Goal: Task Accomplishment & Management: Use online tool/utility

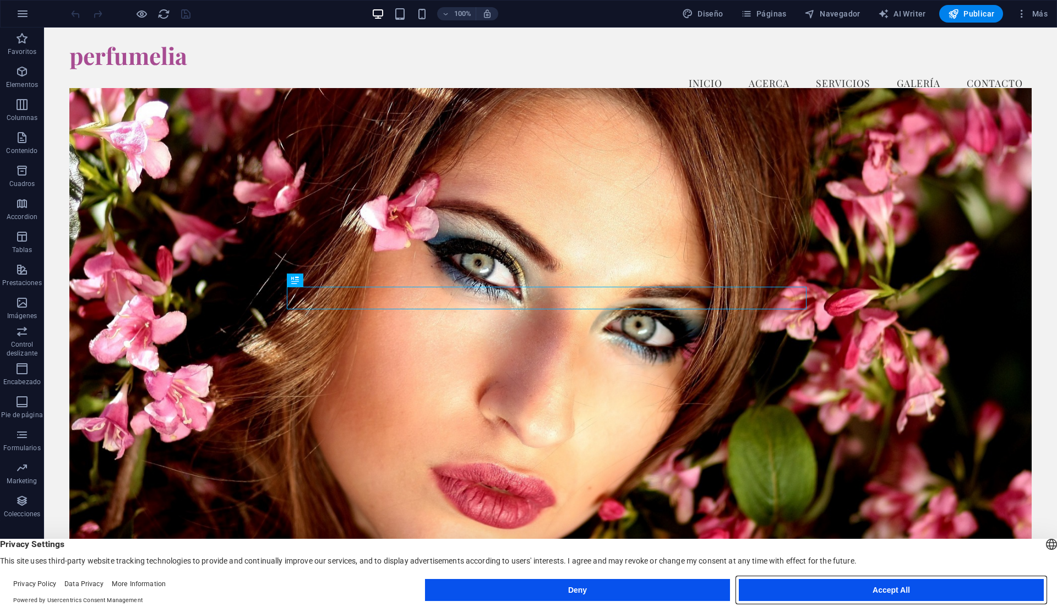
click at [812, 589] on button "Accept All" at bounding box center [891, 590] width 305 height 22
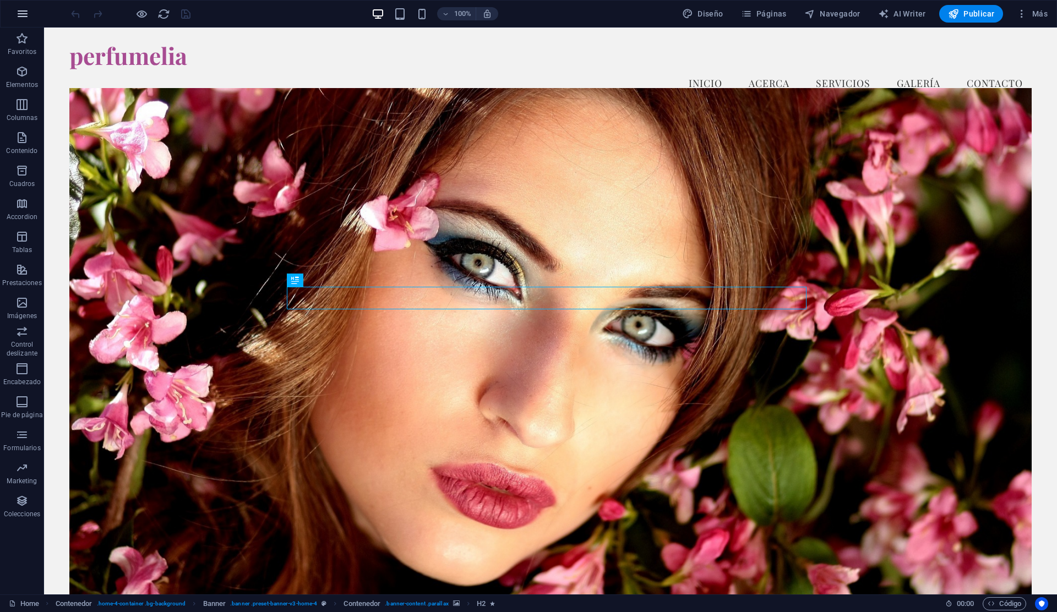
click at [24, 17] on icon "button" at bounding box center [22, 13] width 13 height 13
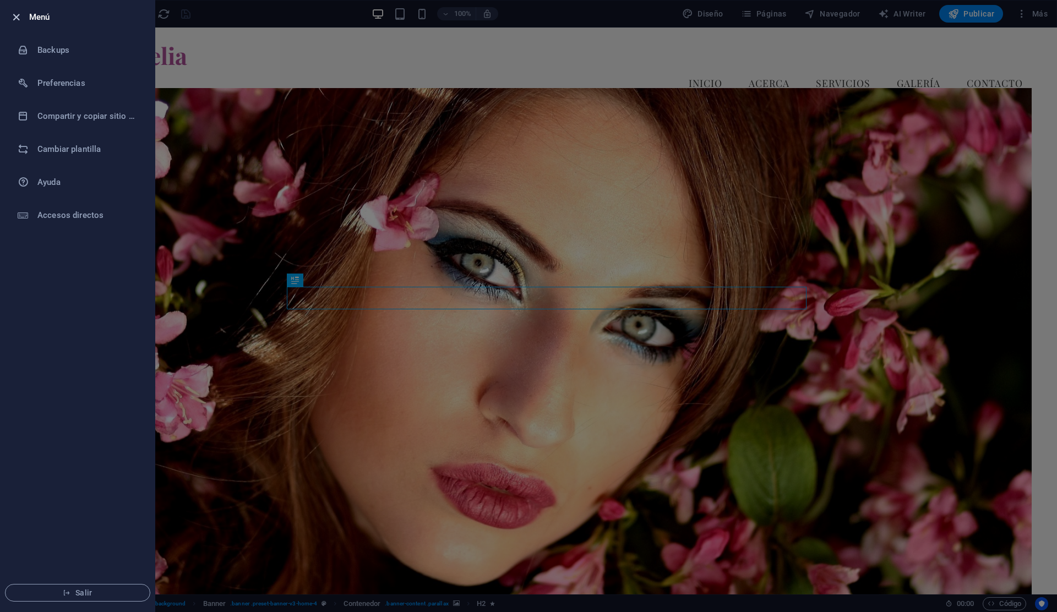
click at [18, 16] on icon "button" at bounding box center [16, 17] width 13 height 13
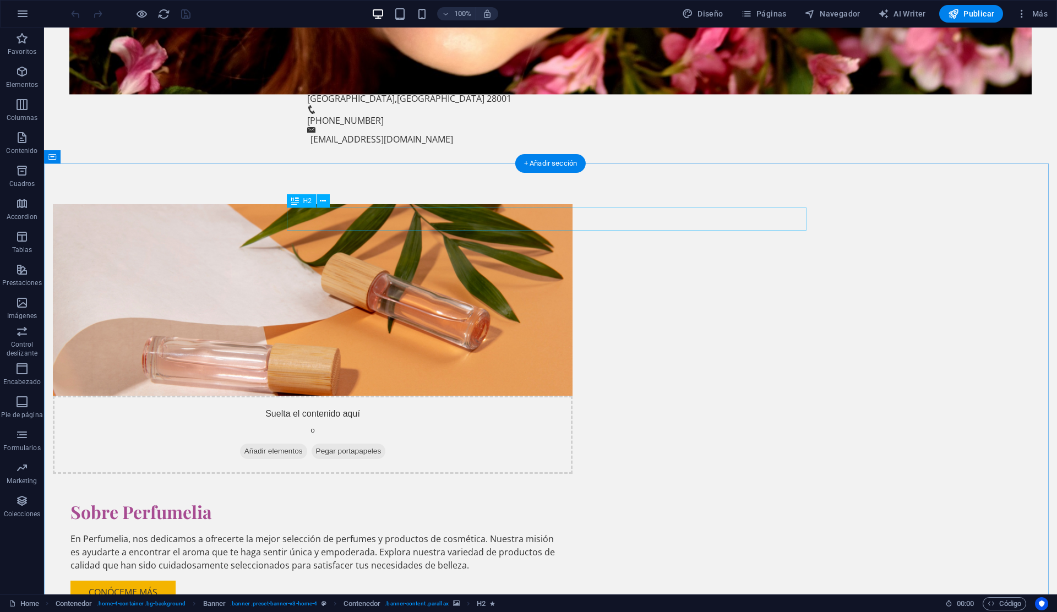
scroll to position [723, 0]
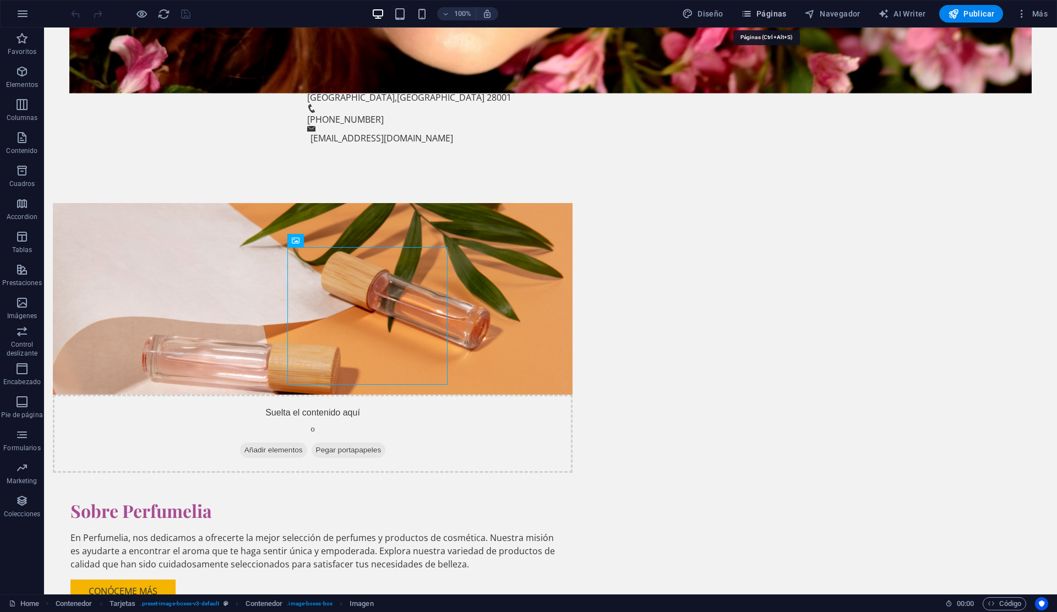
click at [751, 16] on icon "button" at bounding box center [746, 13] width 11 height 11
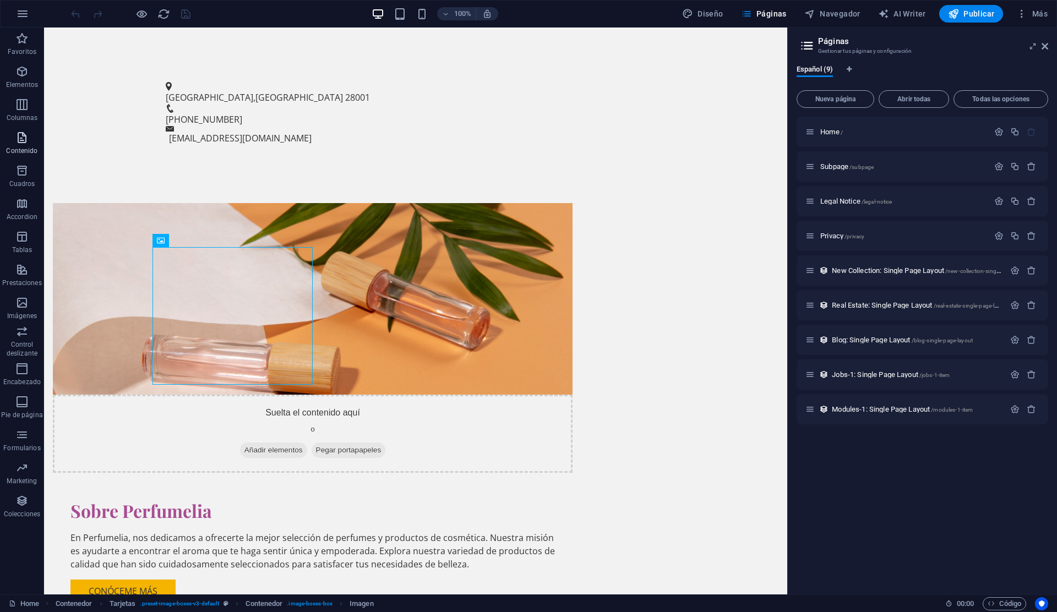
click at [24, 134] on icon "button" at bounding box center [21, 137] width 13 height 13
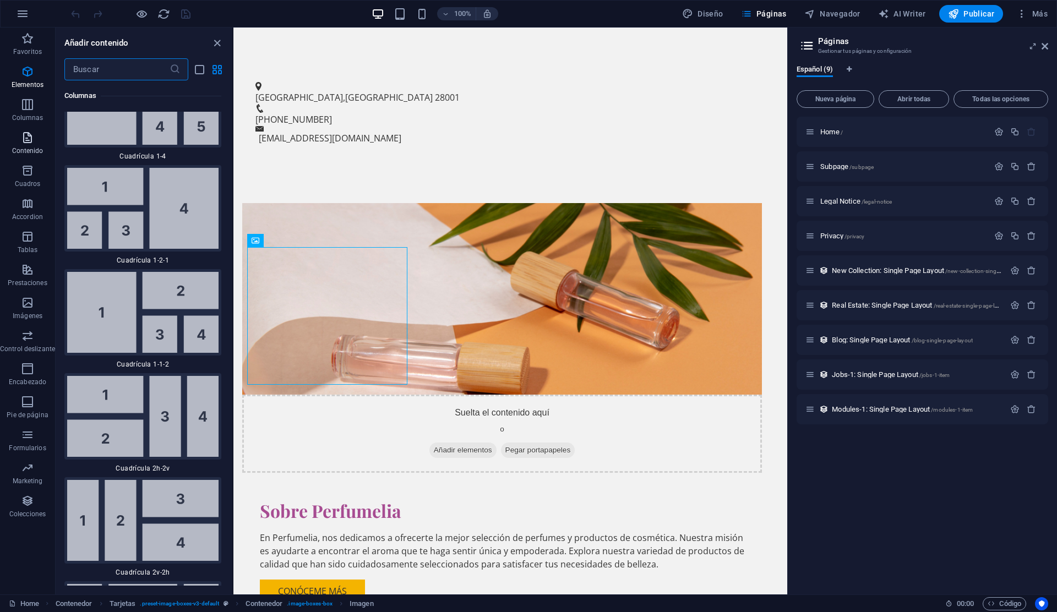
scroll to position [3370, 0]
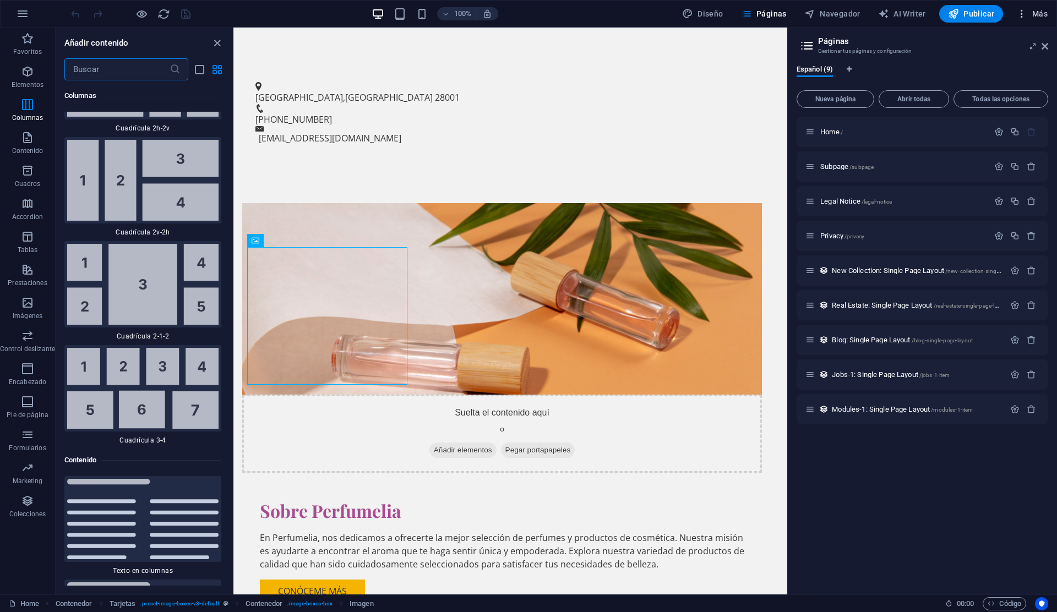
click at [1037, 14] on span "Más" at bounding box center [1031, 13] width 31 height 11
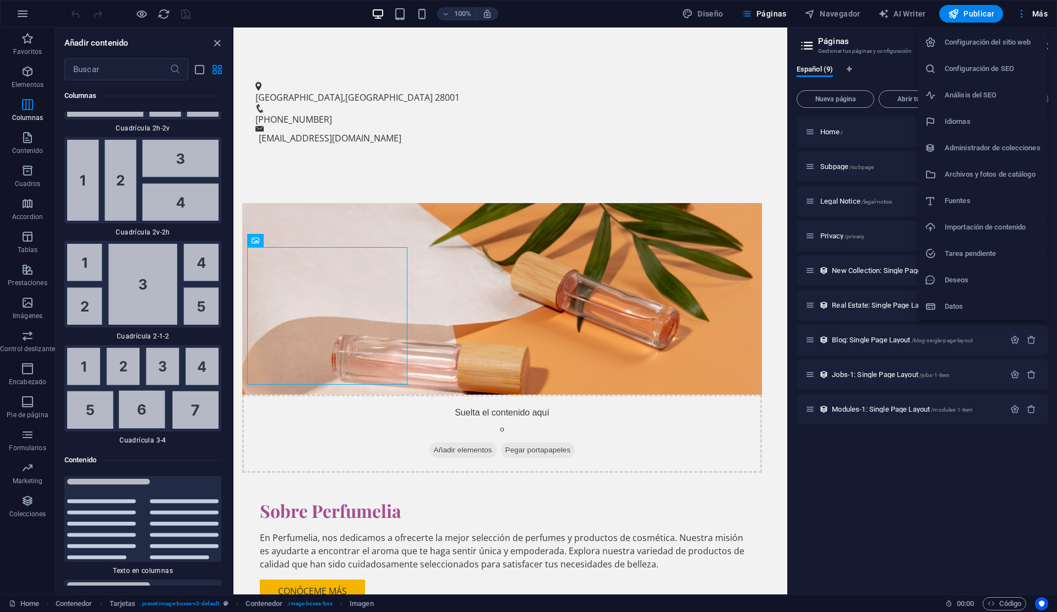
click at [996, 172] on h6 "Archivos y fotos de catálogo" at bounding box center [993, 174] width 96 height 13
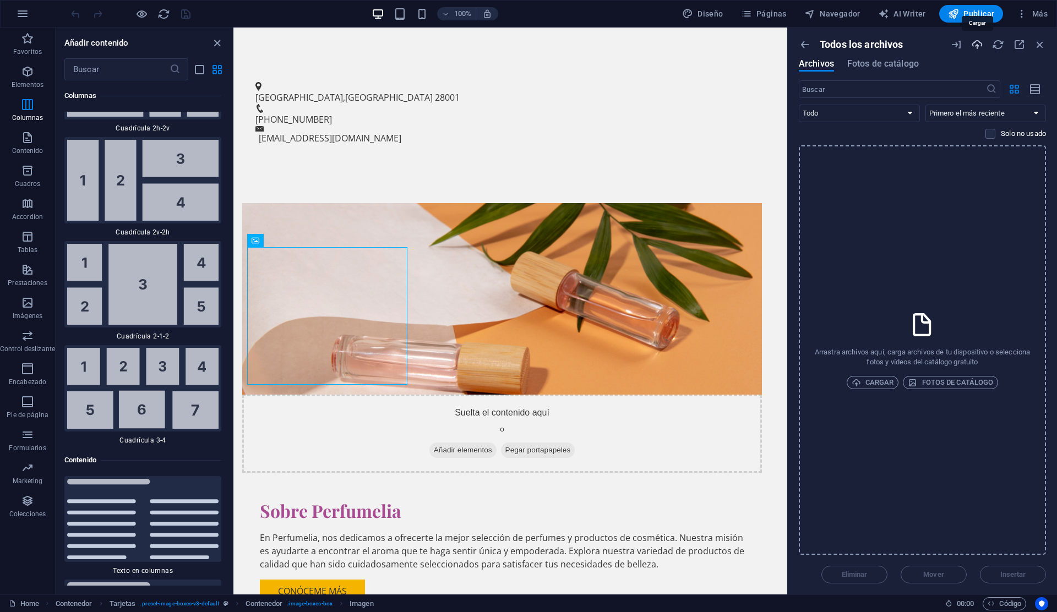
click at [979, 46] on icon "button" at bounding box center [977, 45] width 12 height 12
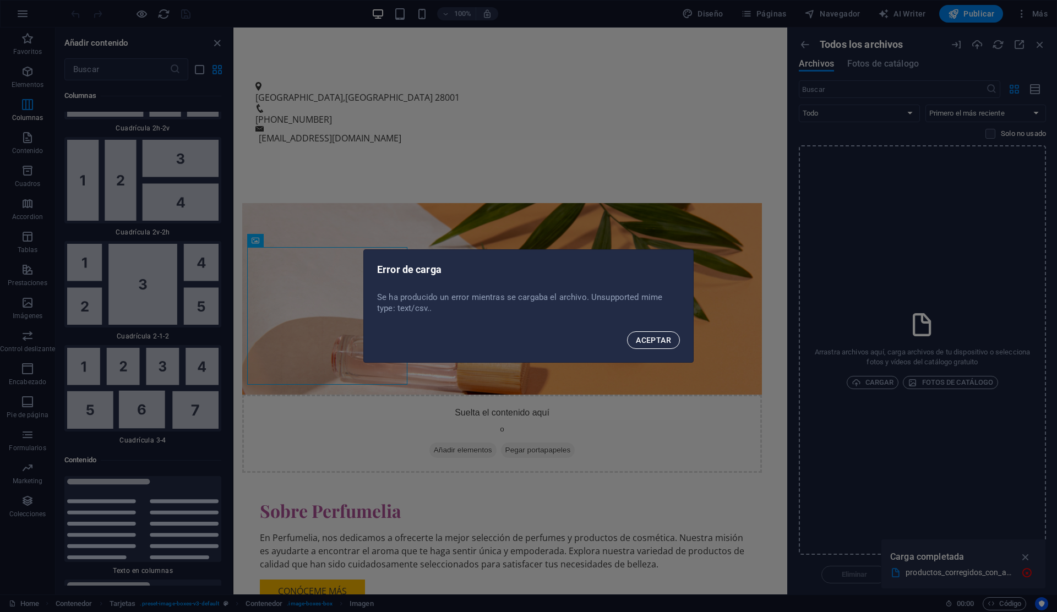
click at [661, 344] on span "ACEPTAR" at bounding box center [653, 340] width 35 height 9
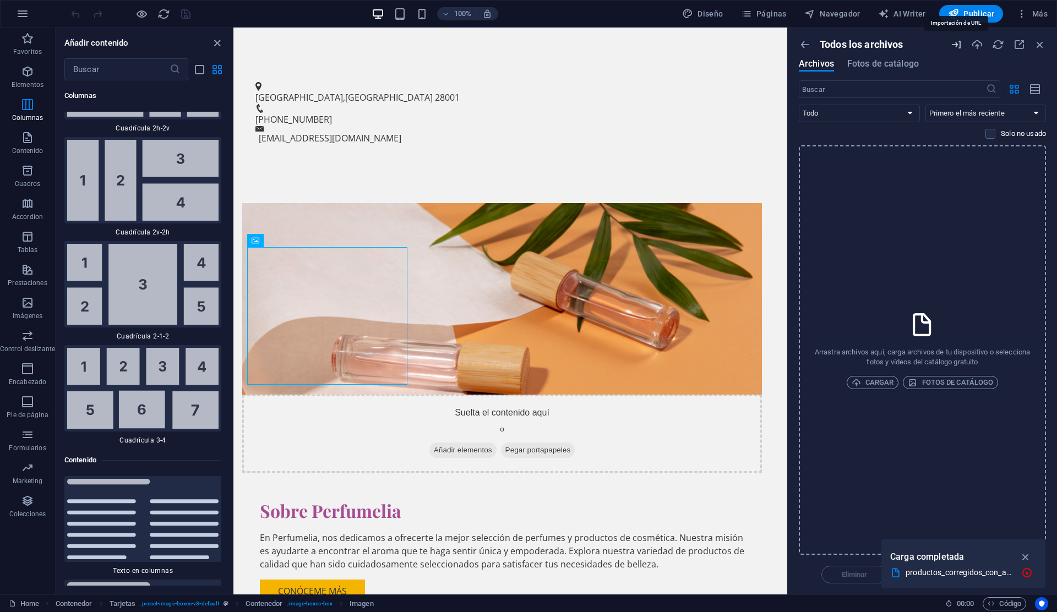
click at [958, 44] on icon "button" at bounding box center [956, 45] width 12 height 12
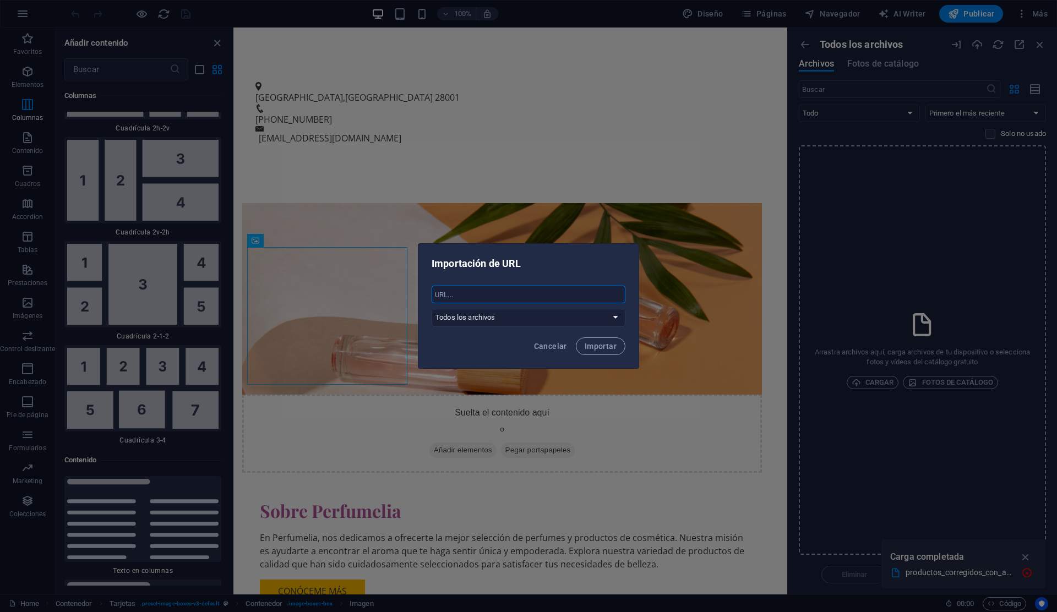
click at [500, 294] on input "text" at bounding box center [529, 295] width 194 height 18
paste input "[URL][DOMAIN_NAME]"
type input "[URL][DOMAIN_NAME]"
click at [545, 320] on select "Todos los archivos" at bounding box center [529, 318] width 194 height 18
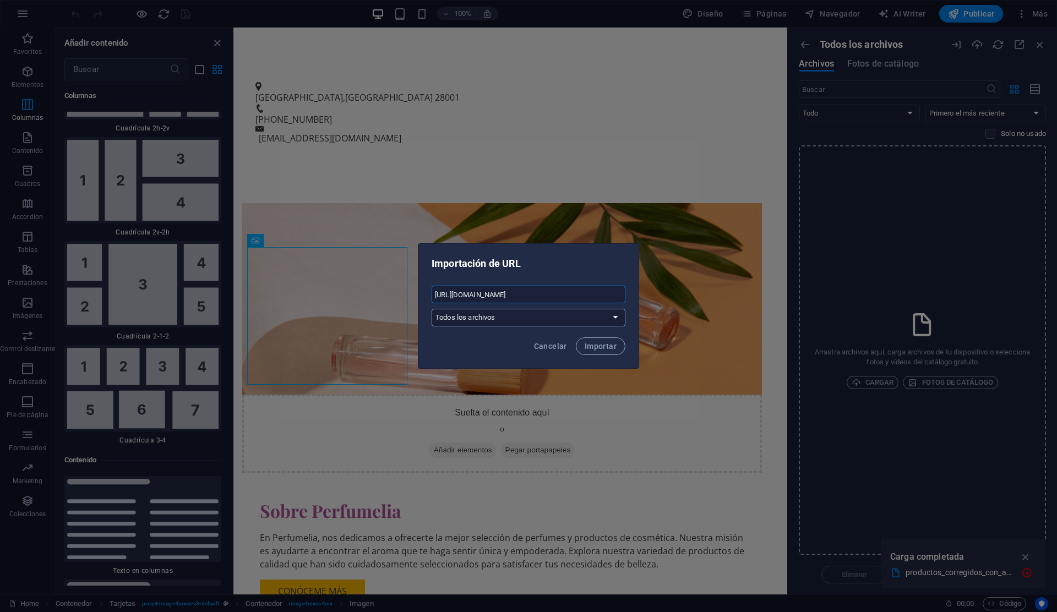
scroll to position [0, 0]
click at [588, 343] on span "Importar" at bounding box center [601, 346] width 32 height 9
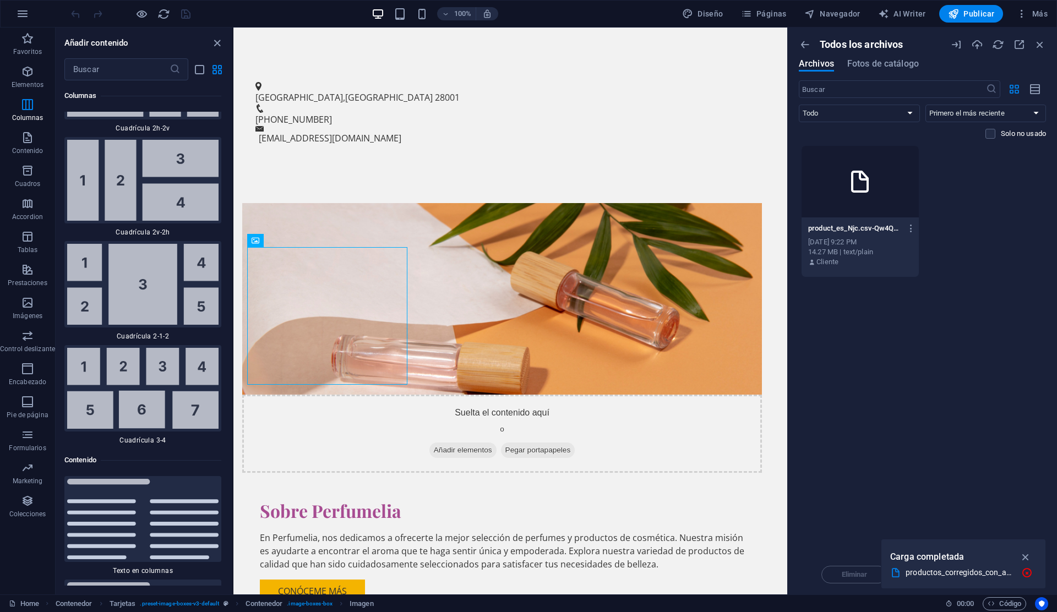
click at [968, 505] on div "Arrastra archivos aquí para cargarlos de inmediato product_es_Njc.csv-Qw4QXdZgf…" at bounding box center [922, 350] width 247 height 410
click at [1028, 556] on icon "button" at bounding box center [1025, 557] width 13 height 12
click at [943, 509] on div "Arrastra archivos aquí para cargarlos de inmediato product_es_Njc.csv-Qw4QXdZgf…" at bounding box center [922, 350] width 247 height 410
click at [867, 252] on div "14.27 MB | text/plain" at bounding box center [860, 252] width 104 height 10
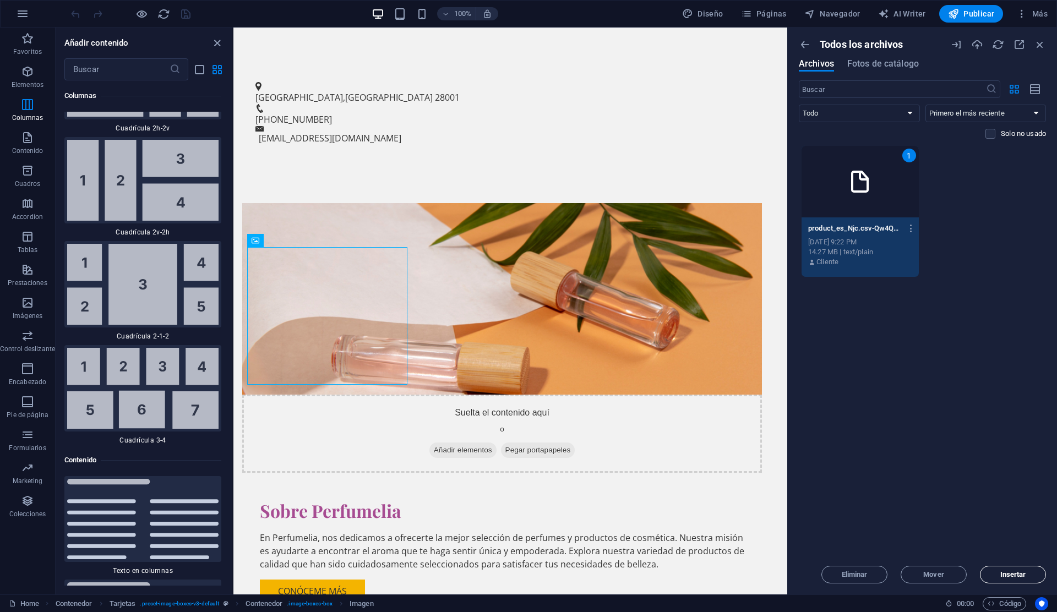
click at [1018, 571] on span "Insertar" at bounding box center [1013, 574] width 26 height 7
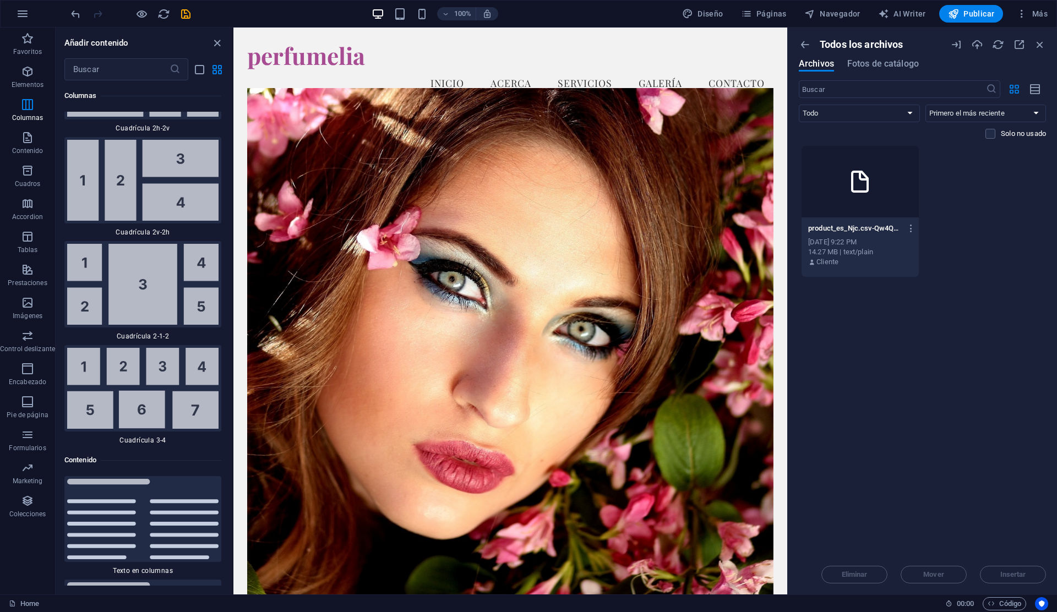
click at [884, 184] on div at bounding box center [859, 182] width 117 height 72
click at [913, 228] on icon "button" at bounding box center [911, 228] width 10 height 10
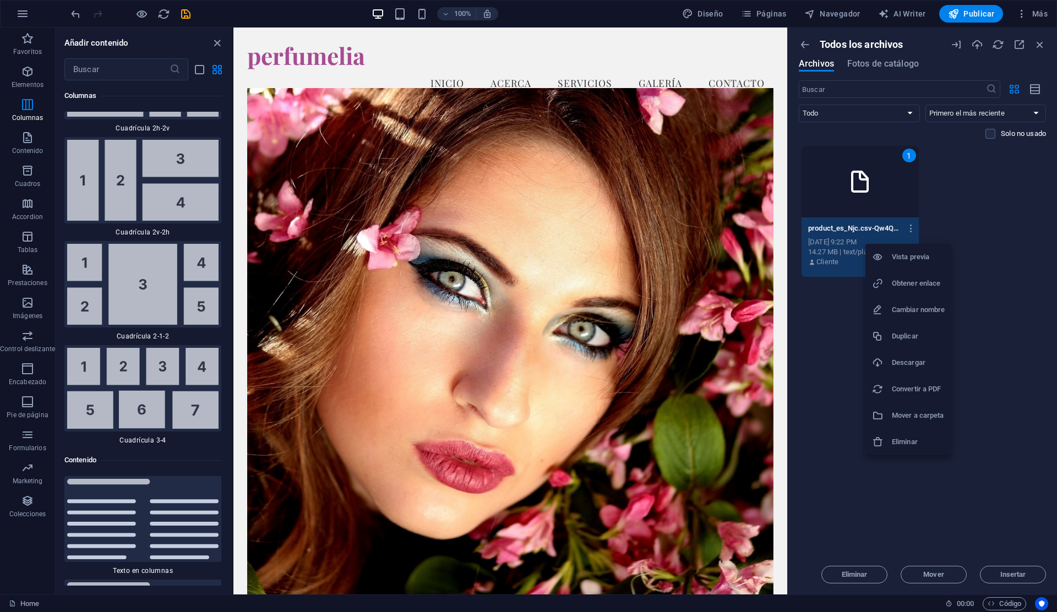
click at [913, 253] on h6 "Vista previa" at bounding box center [918, 256] width 53 height 13
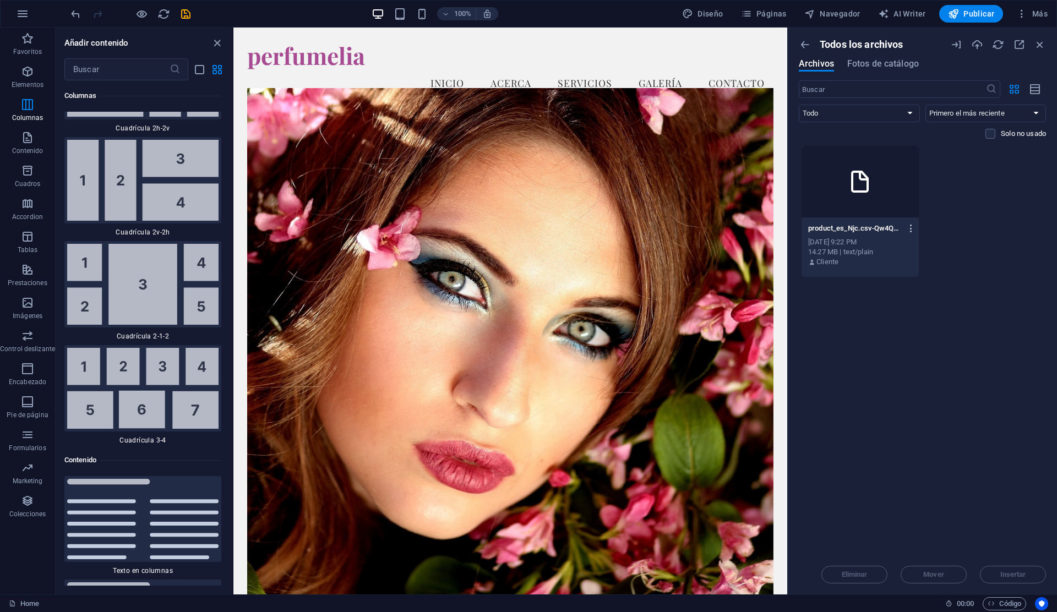
click at [914, 227] on icon "button" at bounding box center [911, 228] width 10 height 10
click at [926, 365] on h6 "Descargar" at bounding box center [918, 362] width 53 height 13
click at [882, 187] on div at bounding box center [859, 182] width 117 height 72
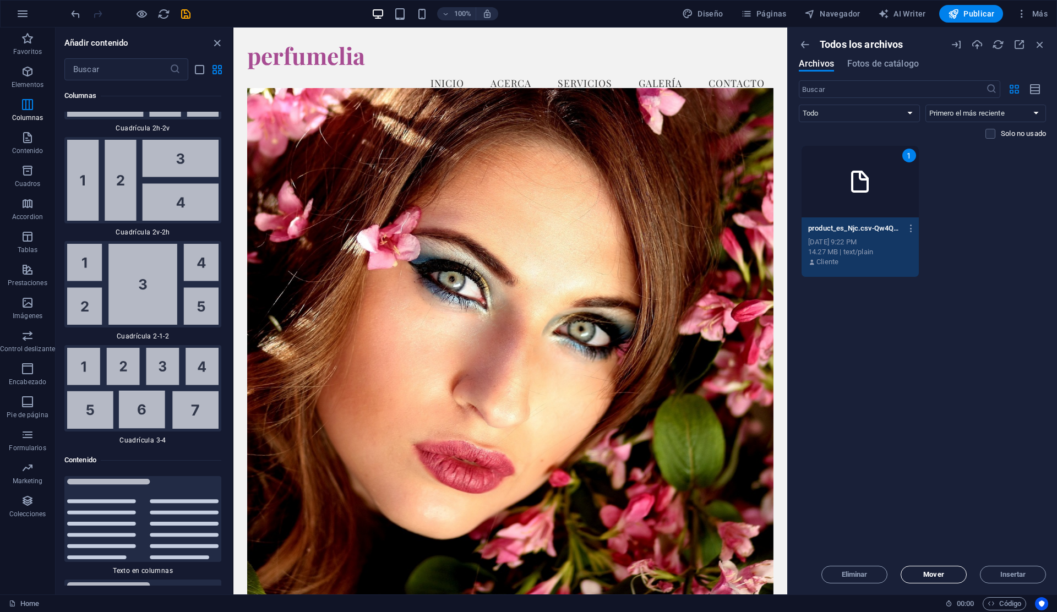
click at [936, 573] on span "Mover" at bounding box center [933, 574] width 20 height 7
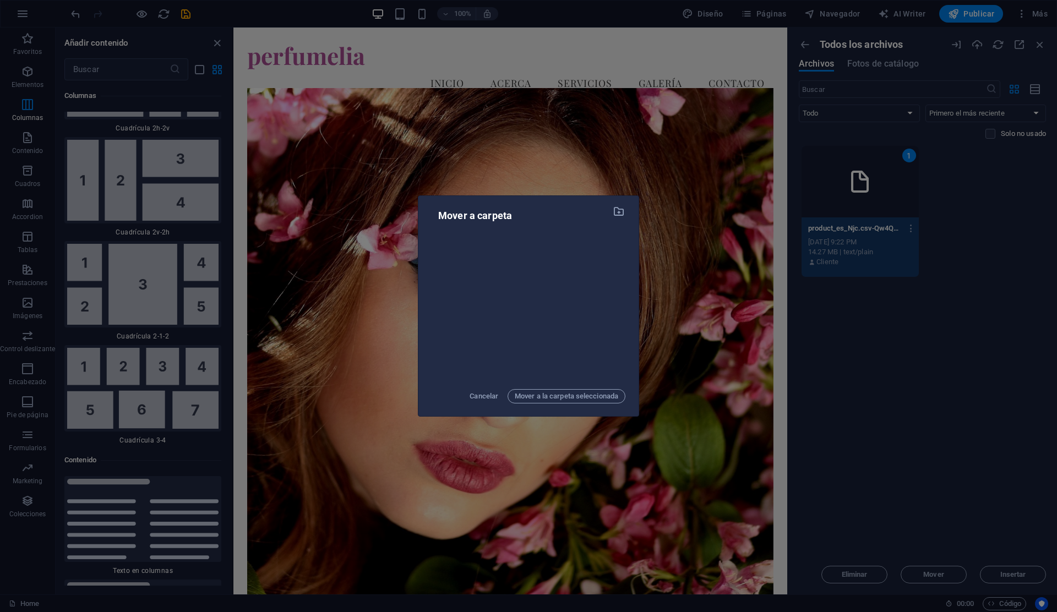
click at [517, 236] on div at bounding box center [529, 306] width 194 height 150
click at [623, 215] on icon "button" at bounding box center [619, 211] width 13 height 12
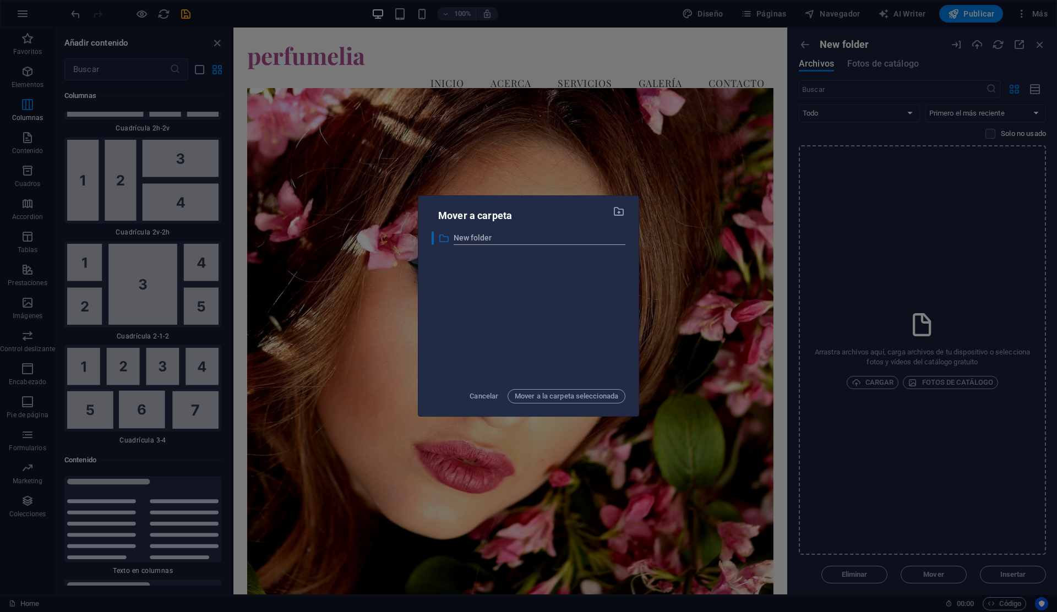
click at [560, 235] on input "New folder" at bounding box center [540, 238] width 172 height 13
click at [574, 395] on span "Mover a la carpeta seleccionada" at bounding box center [566, 396] width 103 height 13
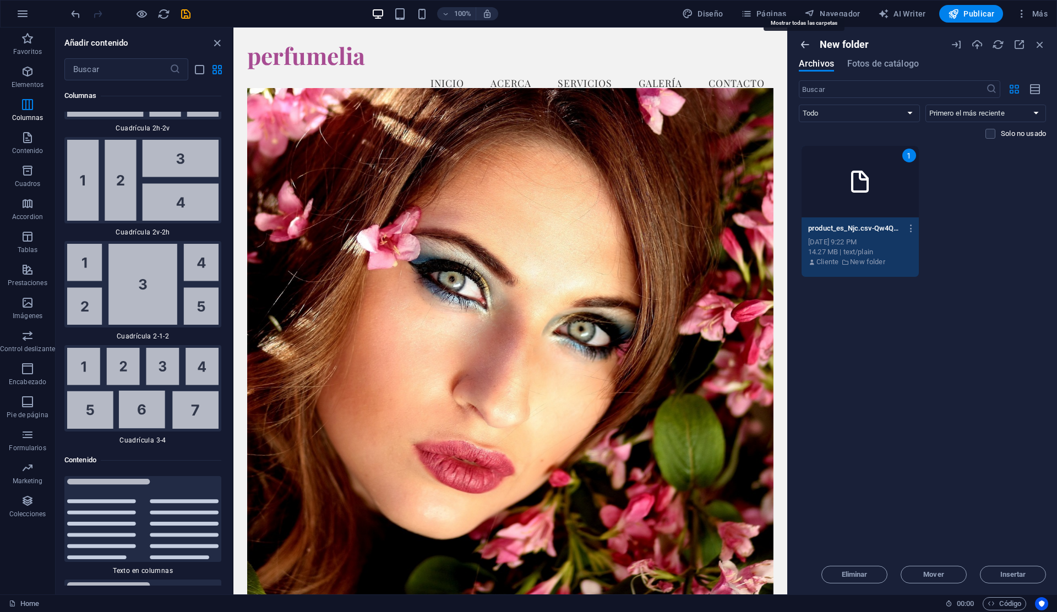
click at [805, 46] on icon "button" at bounding box center [805, 45] width 12 height 12
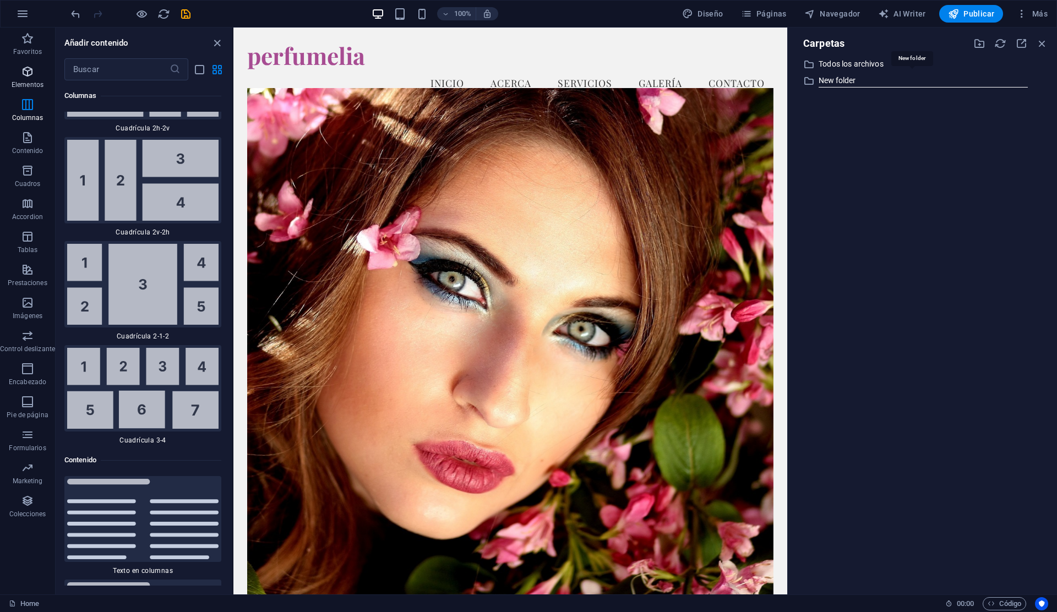
click at [26, 78] on icon "button" at bounding box center [27, 71] width 13 height 13
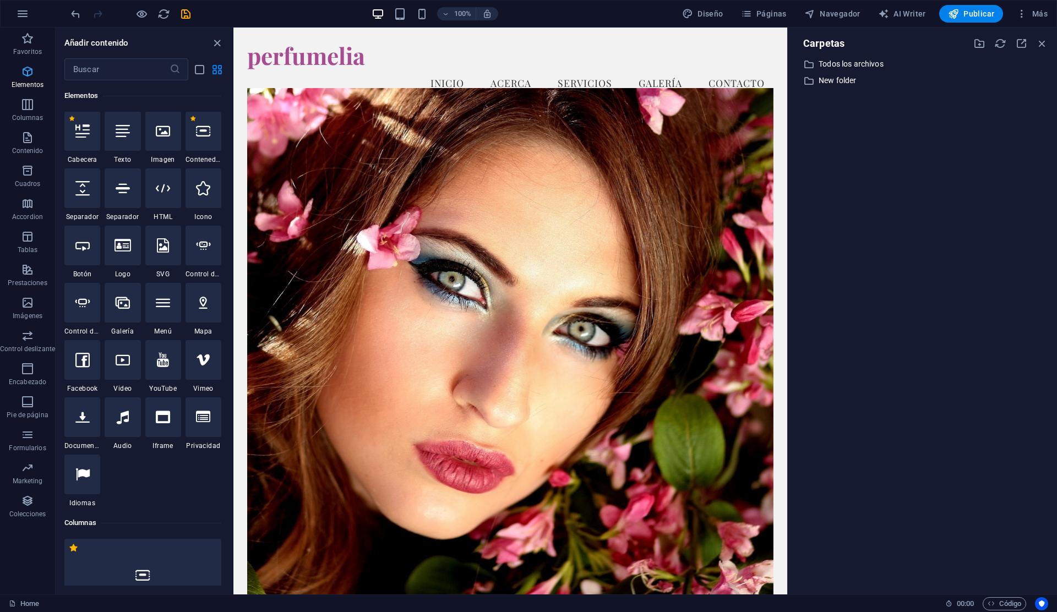
scroll to position [208, 0]
click at [139, 36] on h6 "Vista previa Ctrl+P" at bounding box center [150, 42] width 111 height 13
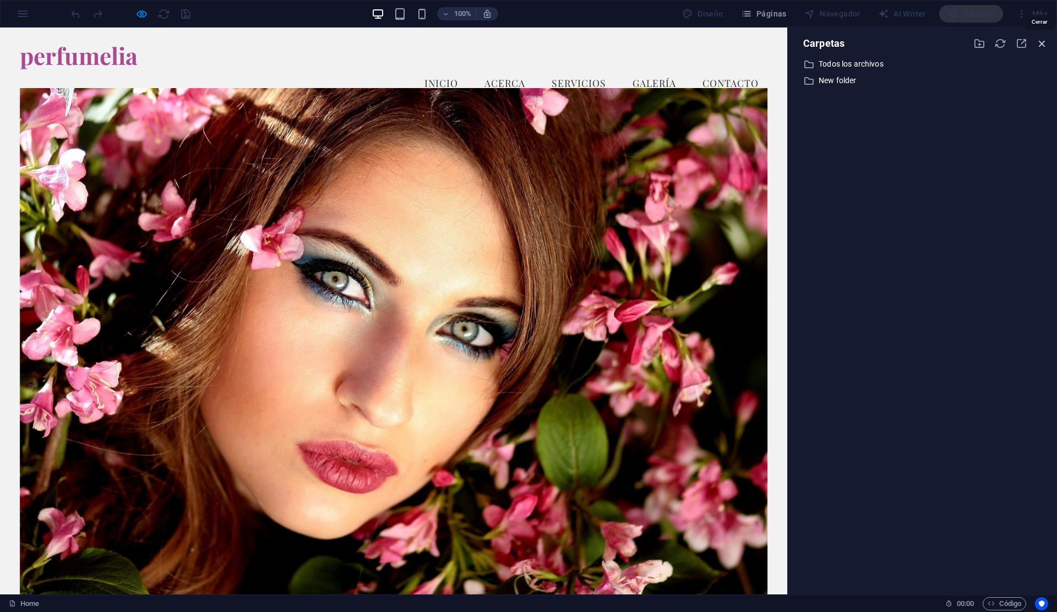
click at [1044, 42] on icon "button" at bounding box center [1042, 43] width 12 height 12
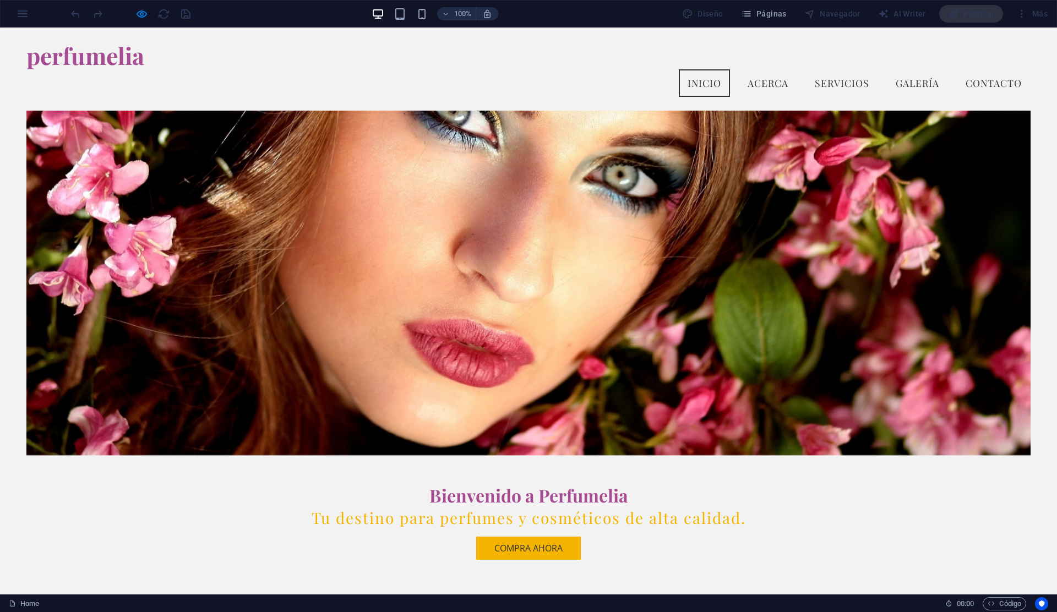
scroll to position [0, 0]
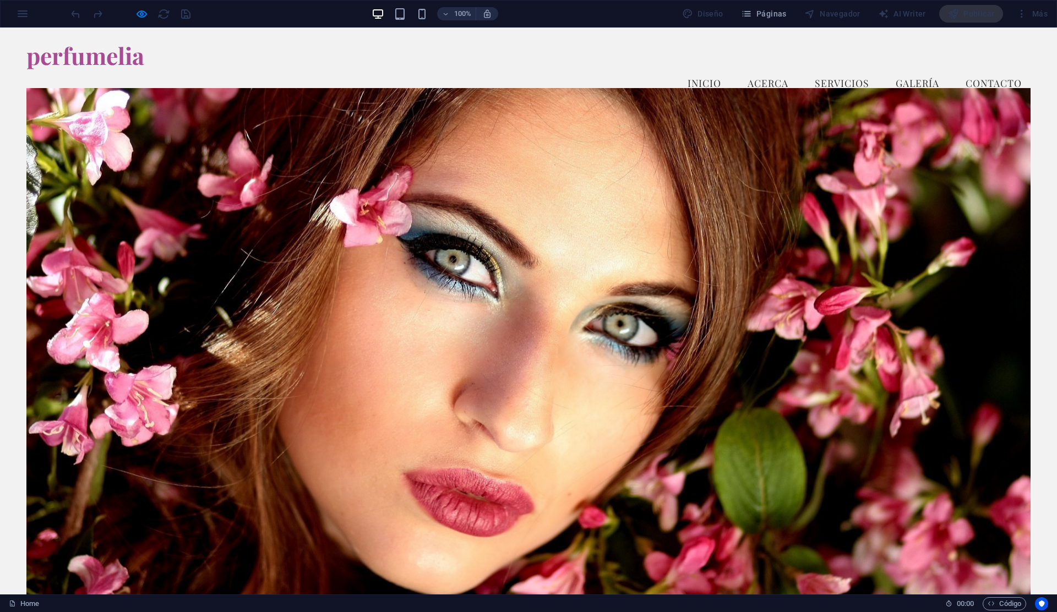
click at [921, 69] on link "Galería" at bounding box center [917, 83] width 61 height 28
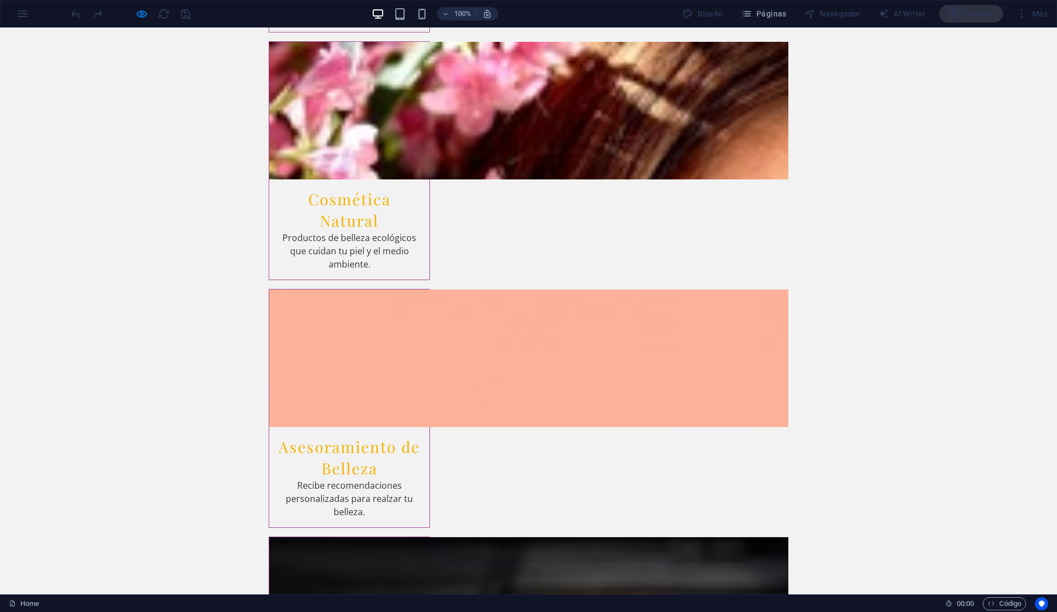
scroll to position [1667, 0]
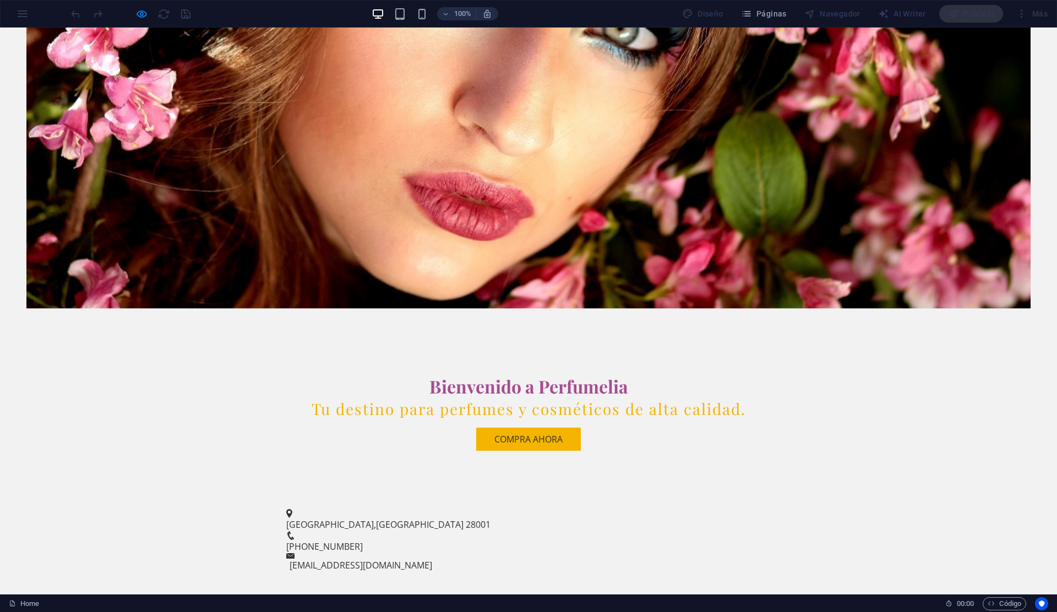
scroll to position [0, 0]
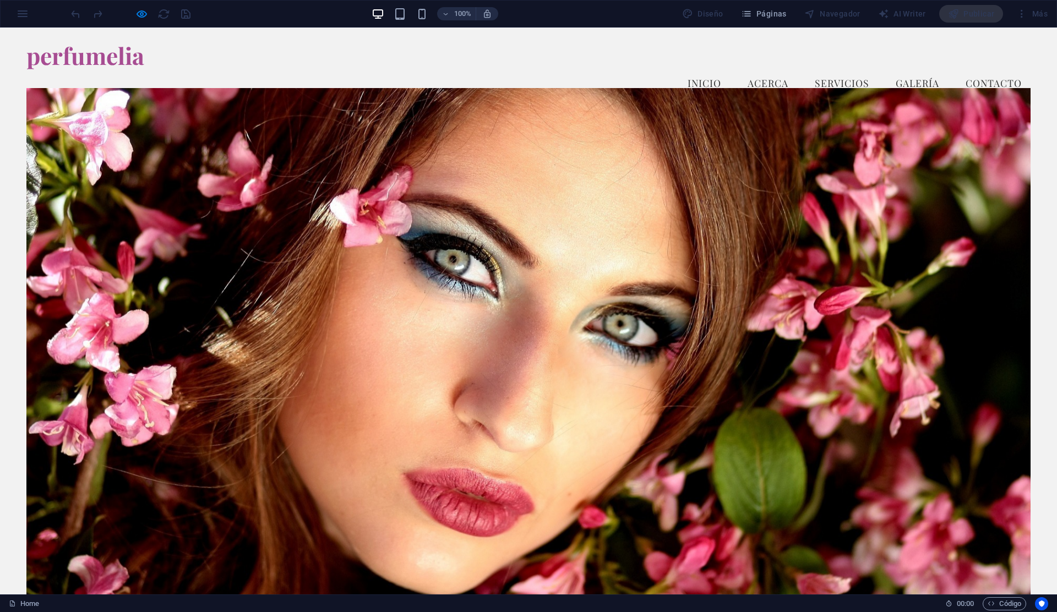
click at [1016, 38] on div "perfumelia Menu Inicio Acerca Servicios Galería Contacto" at bounding box center [528, 69] width 1057 height 83
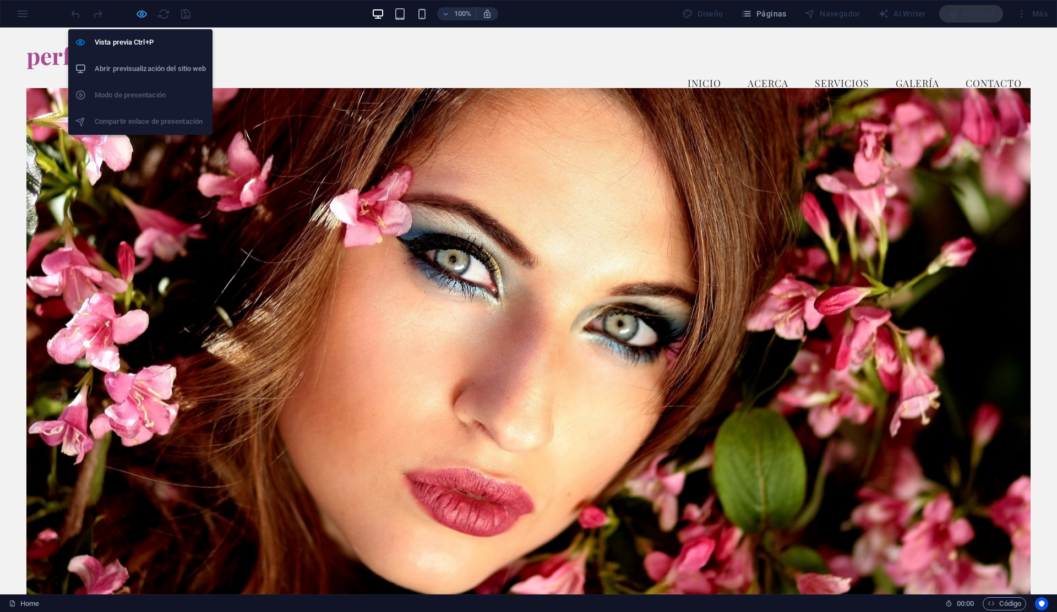
click at [141, 19] on icon "button" at bounding box center [141, 14] width 13 height 13
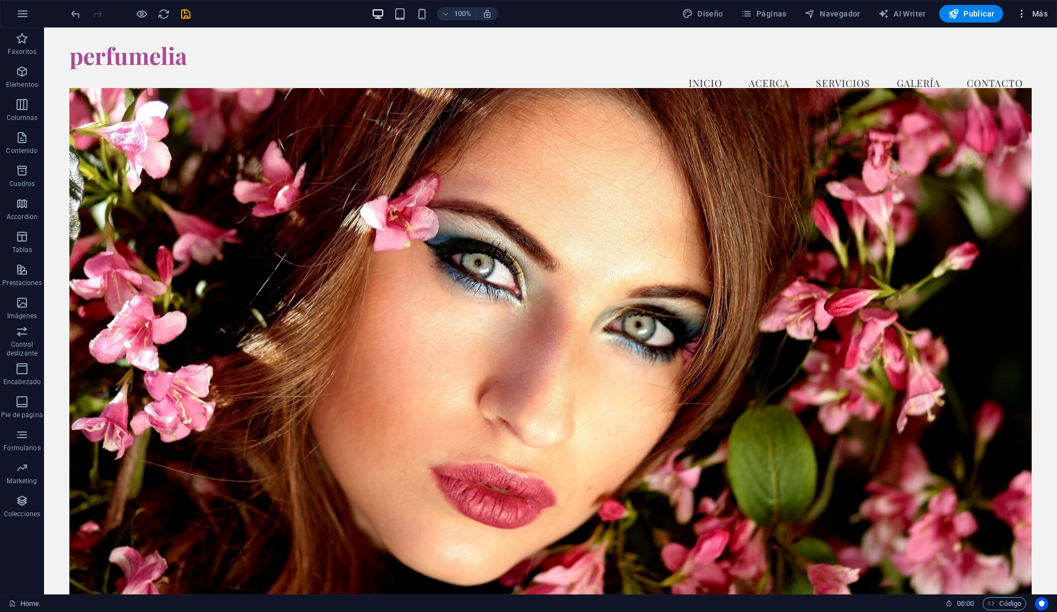
click at [1031, 11] on span "Más" at bounding box center [1031, 13] width 31 height 11
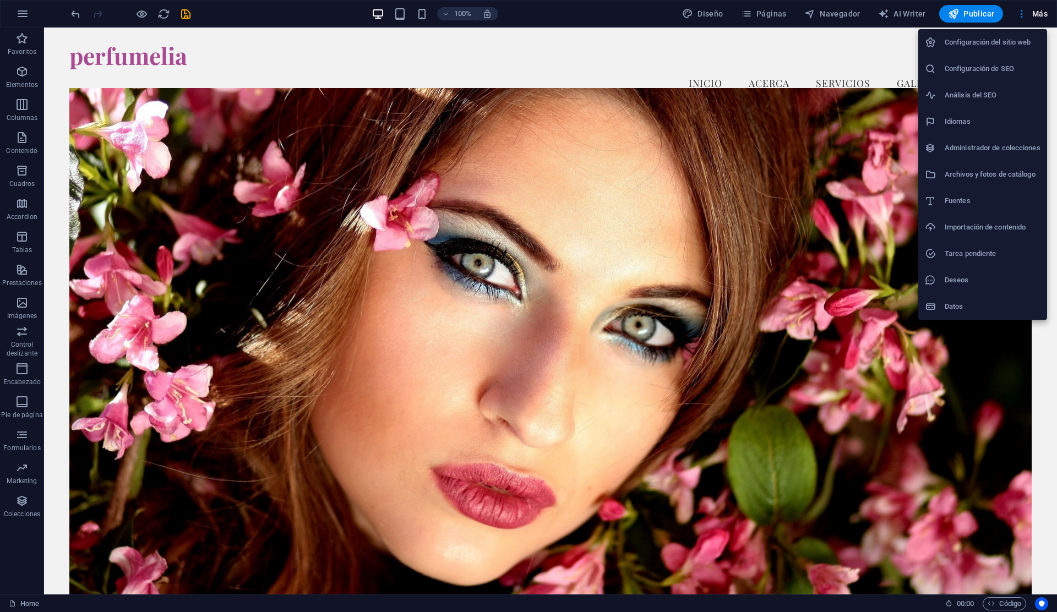
click at [997, 42] on h6 "Configuración del sitio web" at bounding box center [993, 42] width 96 height 13
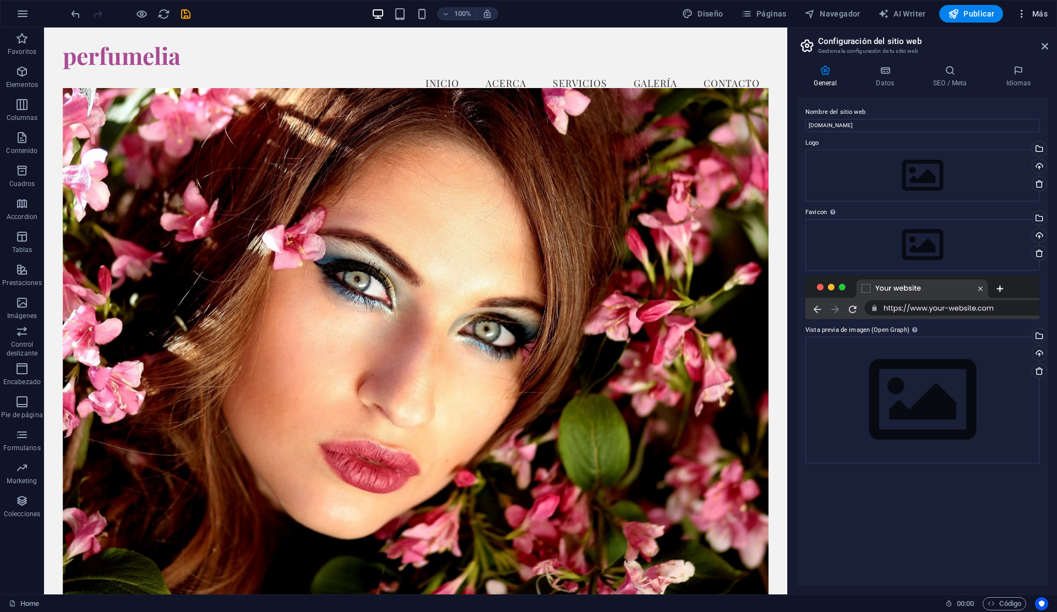
click at [1029, 17] on span "Más" at bounding box center [1031, 13] width 31 height 11
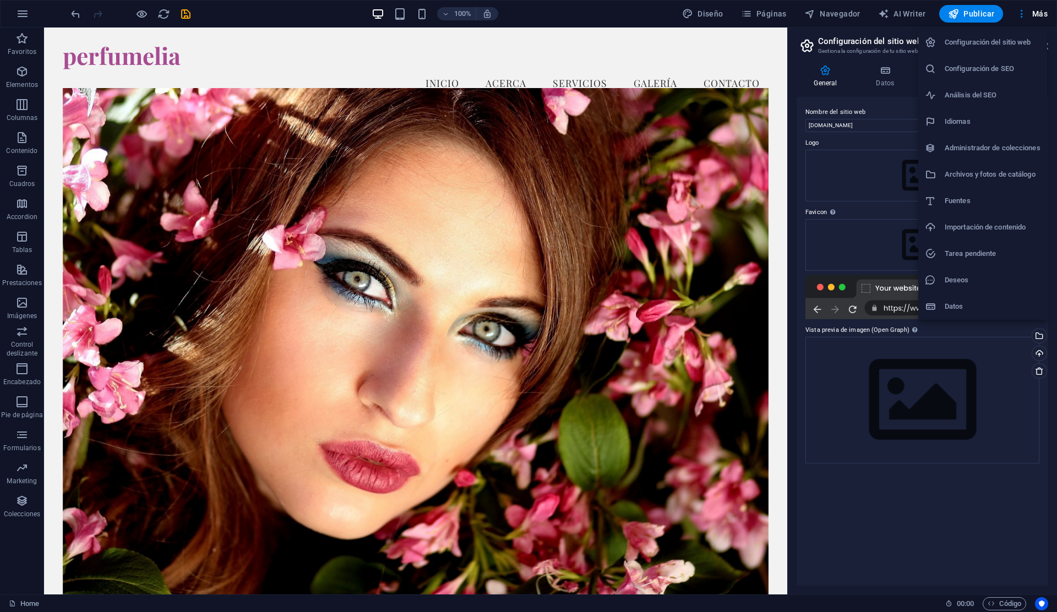
click at [998, 178] on h6 "Archivos y fotos de catálogo" at bounding box center [993, 174] width 96 height 13
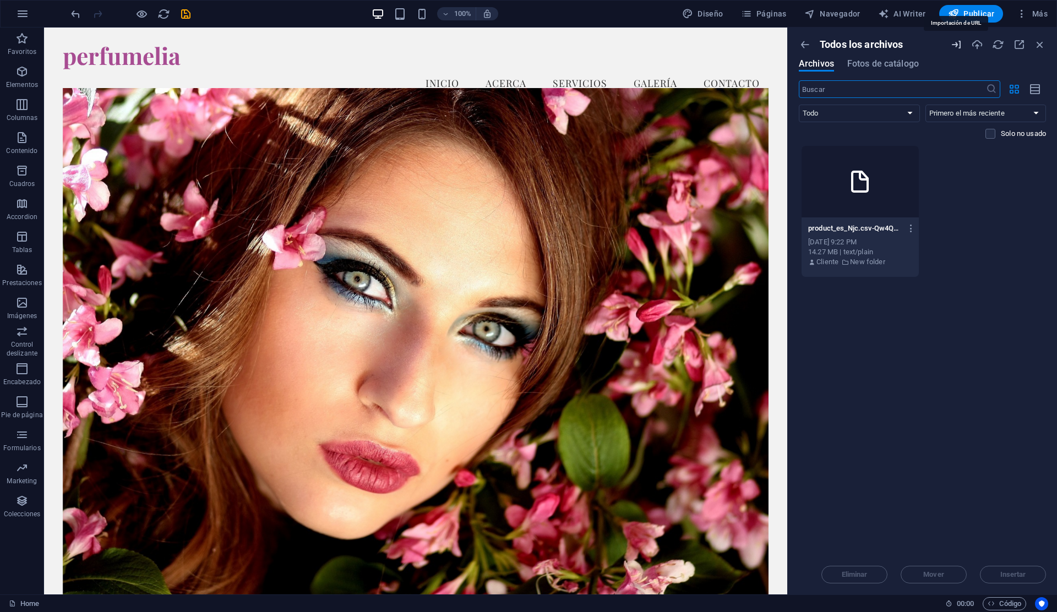
click at [957, 50] on icon "button" at bounding box center [956, 45] width 12 height 12
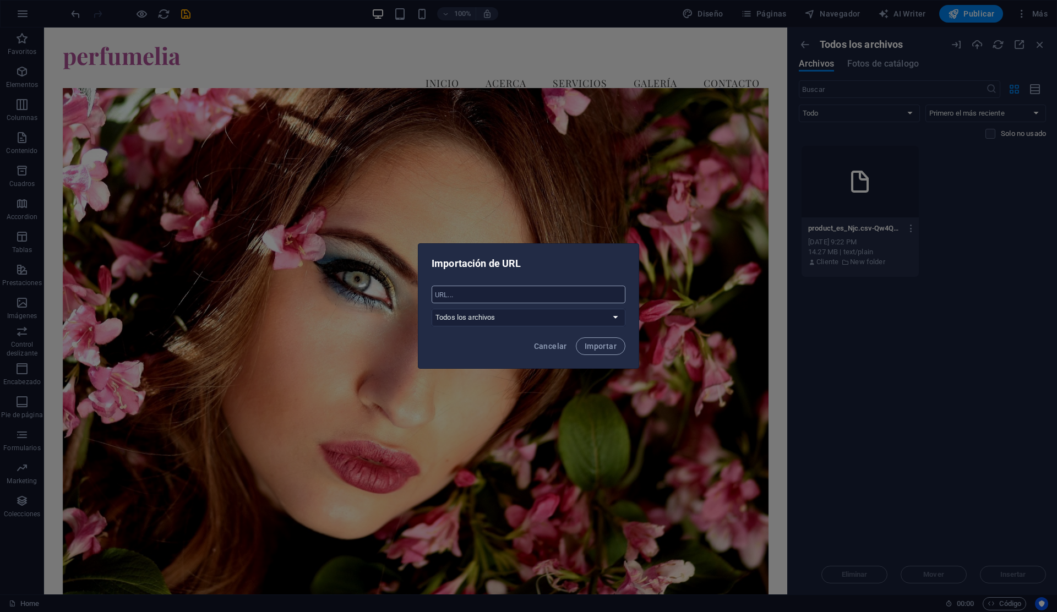
click at [527, 297] on input "text" at bounding box center [529, 295] width 194 height 18
paste input "[URL][DOMAIN_NAME]"
type input "[URL][DOMAIN_NAME]"
click at [601, 351] on button "Importar" at bounding box center [601, 346] width 50 height 18
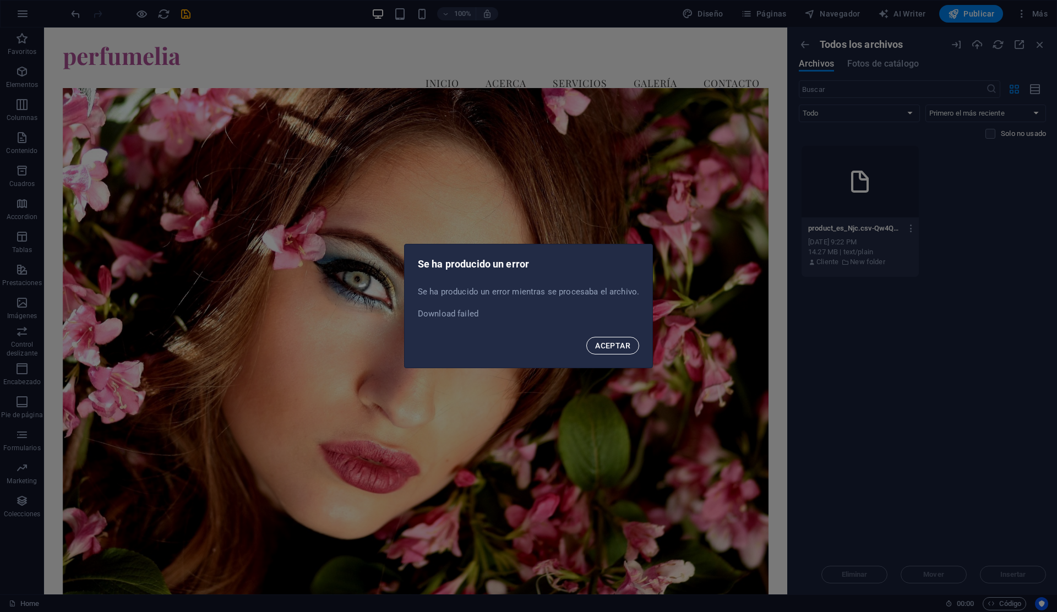
click at [603, 348] on span "ACEPTAR" at bounding box center [612, 345] width 35 height 9
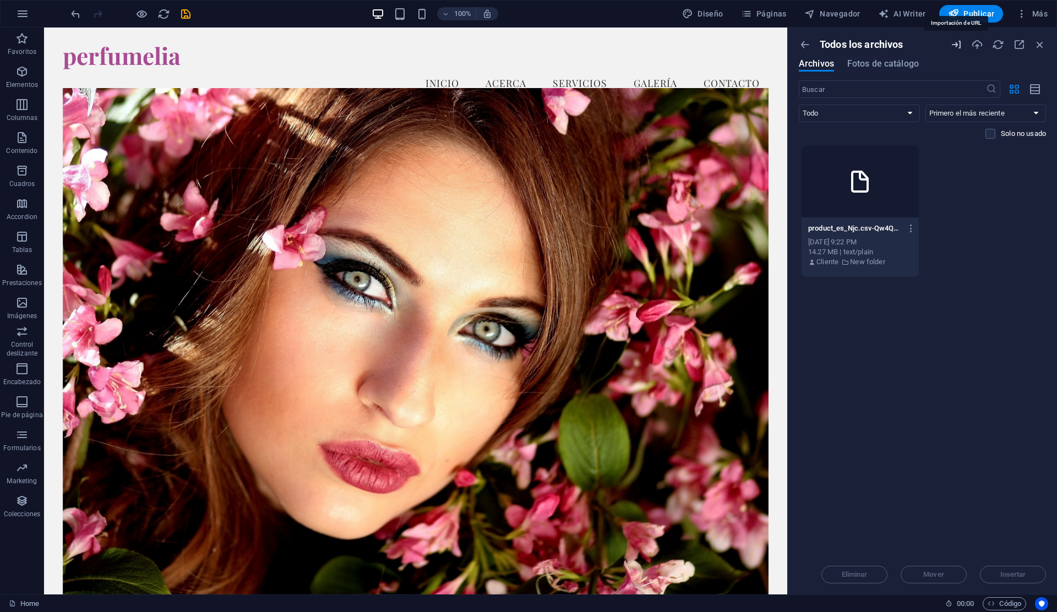
click at [957, 47] on icon "button" at bounding box center [956, 45] width 12 height 12
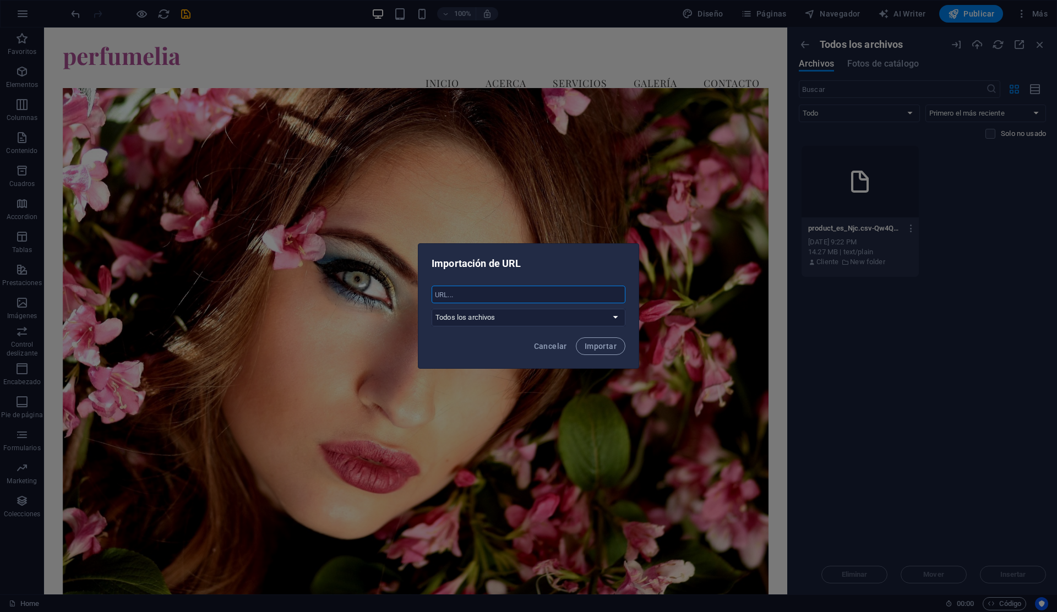
click at [477, 293] on input "text" at bounding box center [529, 295] width 194 height 18
paste input "[URL][DOMAIN_NAME]"
type input "[URL][DOMAIN_NAME]"
click at [612, 319] on select "Todos los archivos New folder" at bounding box center [529, 318] width 194 height 18
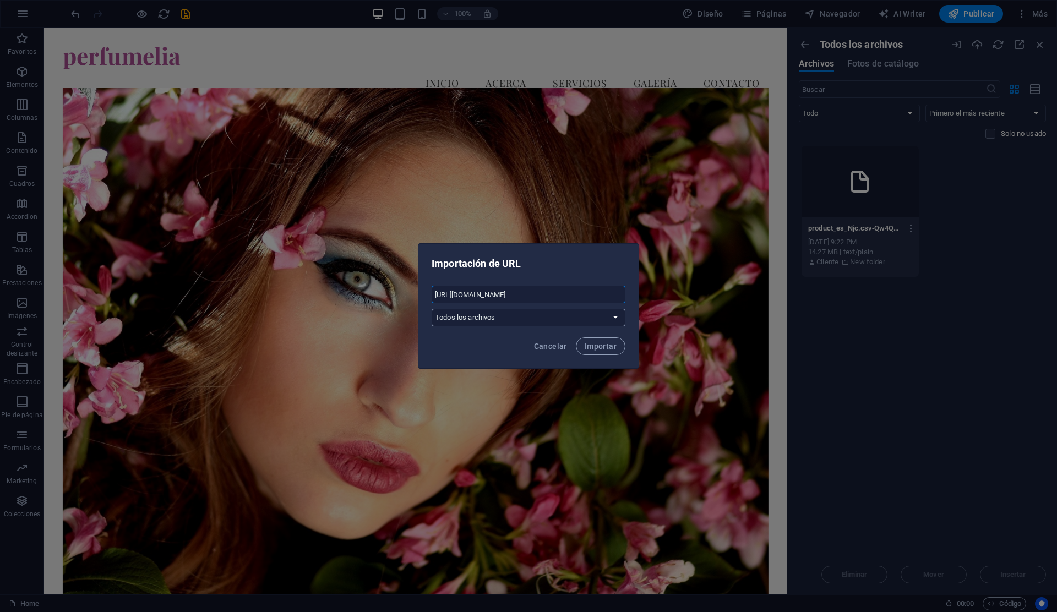
scroll to position [0, 0]
click at [597, 350] on span "Importar" at bounding box center [601, 346] width 32 height 9
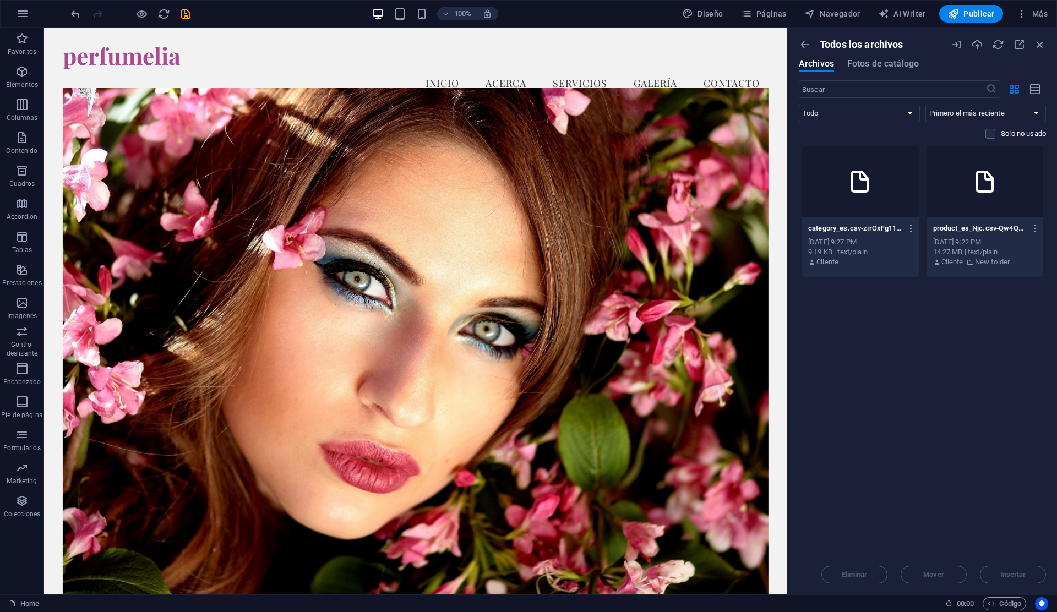
click at [984, 234] on div "product_es_Njc.csv-Qw4QXdZgfSZxgKkJW9tP5w.txt product_es_Njc.csv-Qw4QXdZgfSZxgK…" at bounding box center [985, 229] width 104 height 18
click at [871, 259] on div "Cliente" at bounding box center [860, 262] width 104 height 10
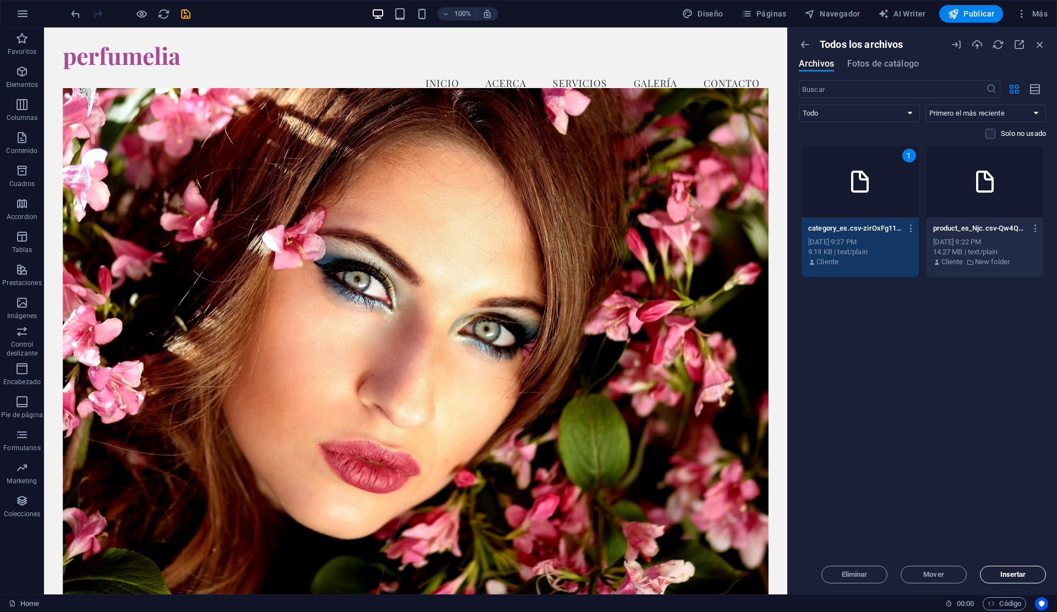
click at [1007, 578] on span "Insertar" at bounding box center [1013, 574] width 26 height 7
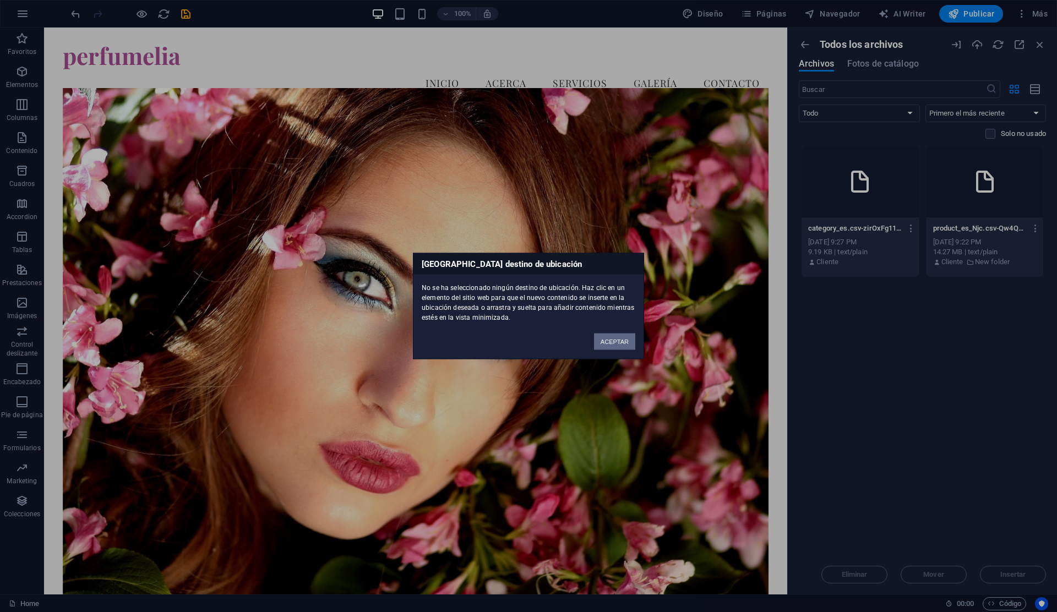
click at [619, 345] on button "ACEPTAR" at bounding box center [614, 342] width 41 height 17
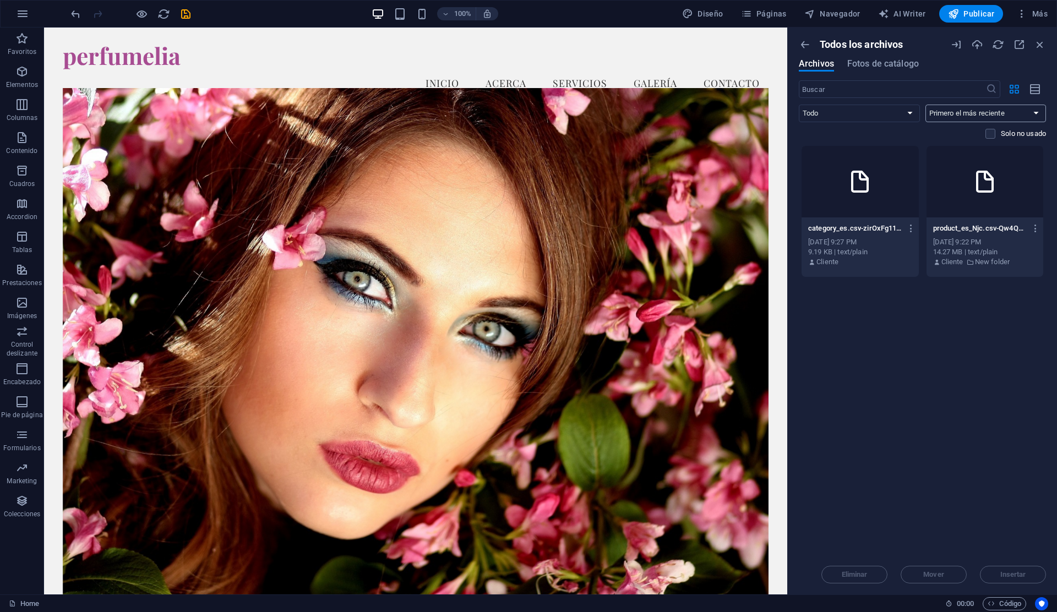
click at [1006, 119] on select "Primero el más reciente Primero el más antiguo Nombre (A-Z) Nombre (Z-A) Tamaño…" at bounding box center [985, 114] width 121 height 18
click at [863, 232] on p "category_es.csv-zirOxFg11aU71kQIZGRAfw.txt" at bounding box center [855, 228] width 94 height 10
click at [907, 230] on icon "button" at bounding box center [911, 228] width 10 height 10
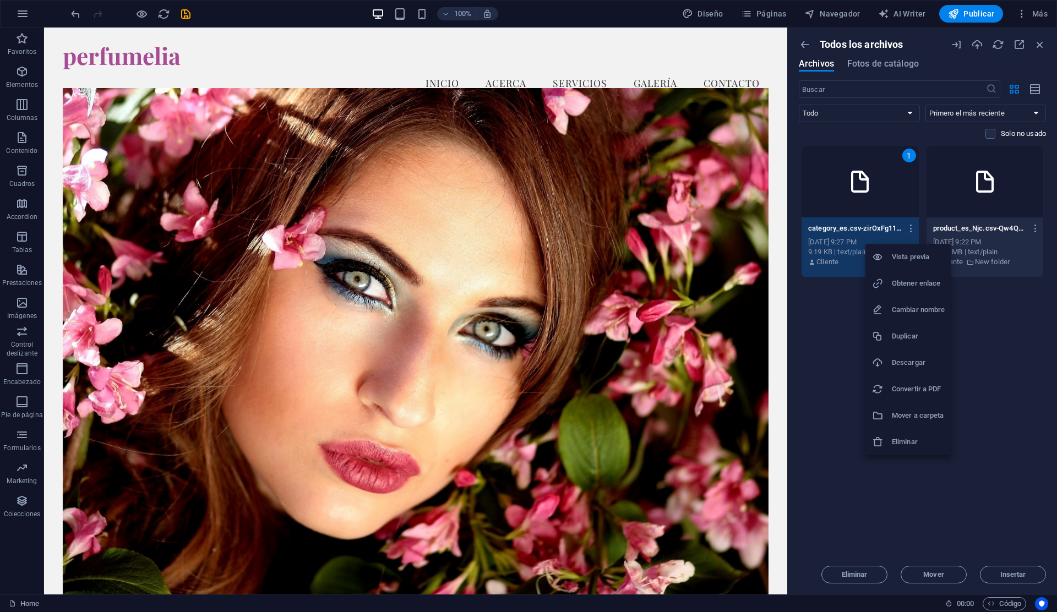
click at [925, 392] on h6 "Convertir a PDF" at bounding box center [918, 389] width 53 height 13
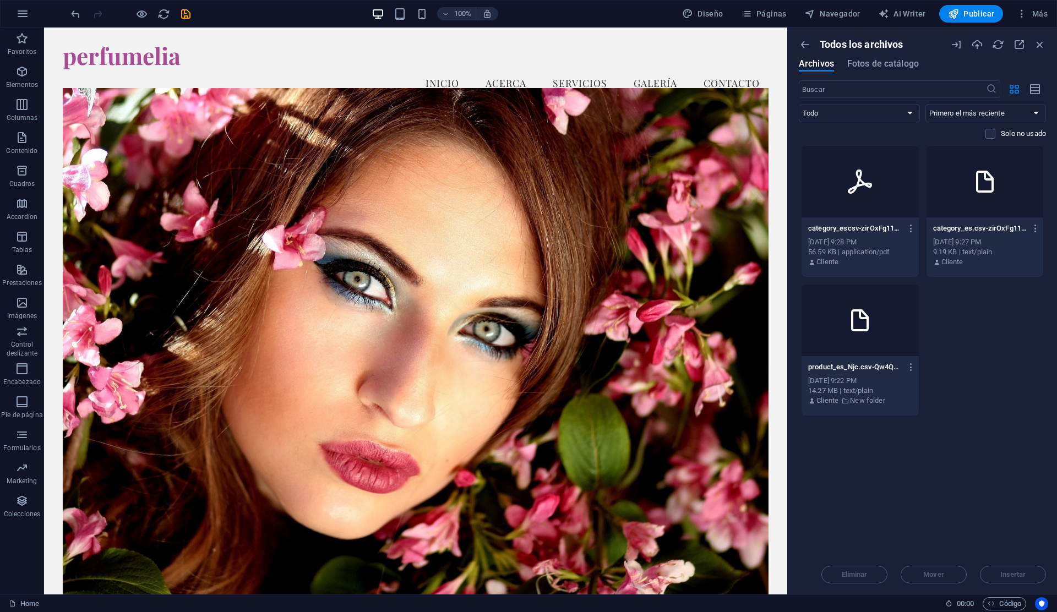
click at [892, 211] on div at bounding box center [859, 182] width 117 height 72
click at [909, 230] on icon "button" at bounding box center [911, 228] width 10 height 10
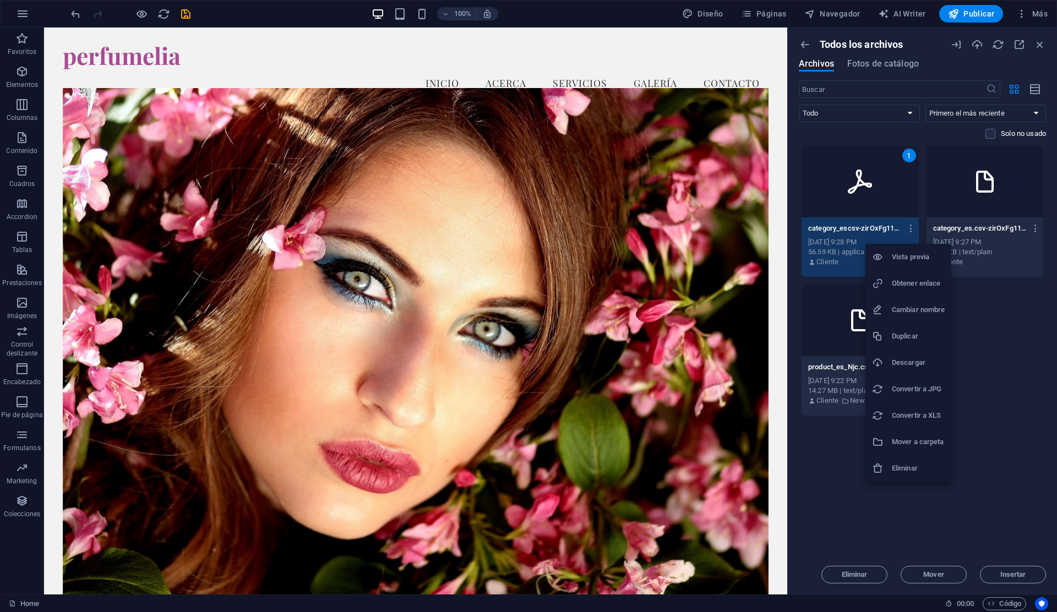
click at [909, 256] on h6 "Vista previa" at bounding box center [918, 256] width 53 height 13
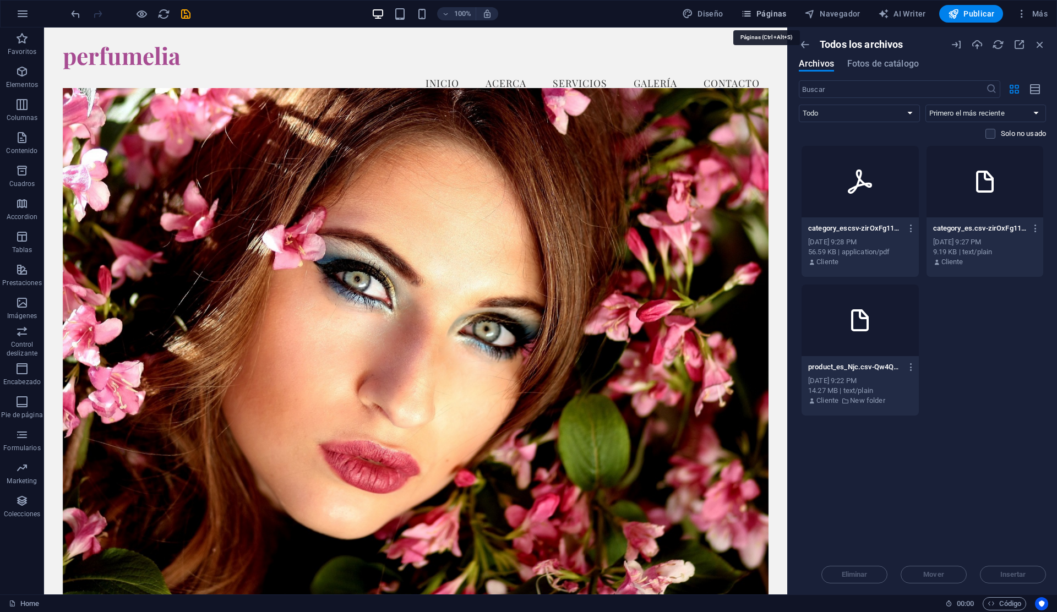
click at [763, 18] on span "Páginas" at bounding box center [764, 13] width 46 height 11
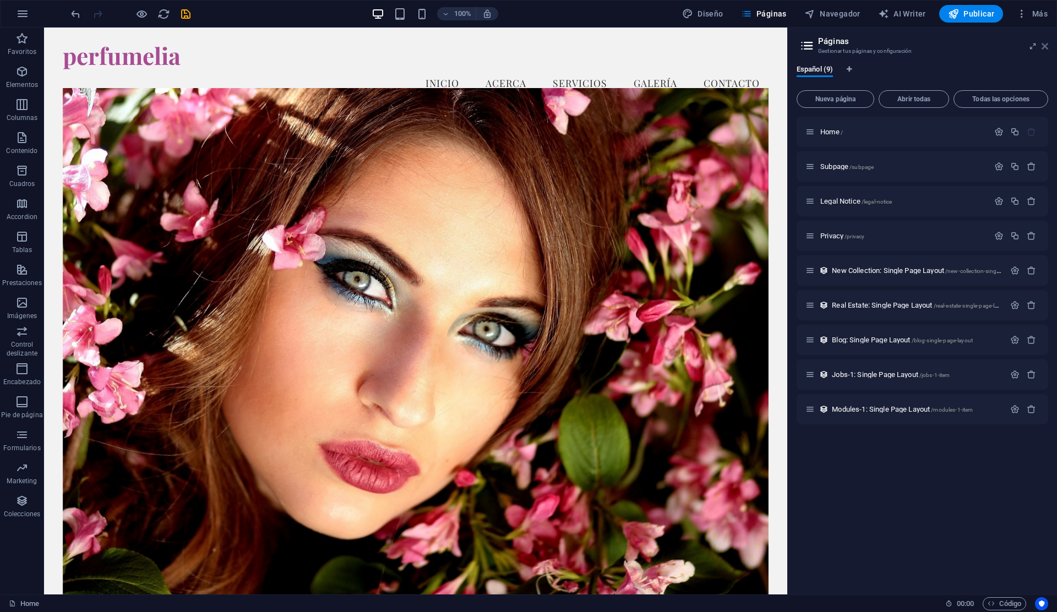
click at [1045, 46] on icon at bounding box center [1044, 46] width 7 height 9
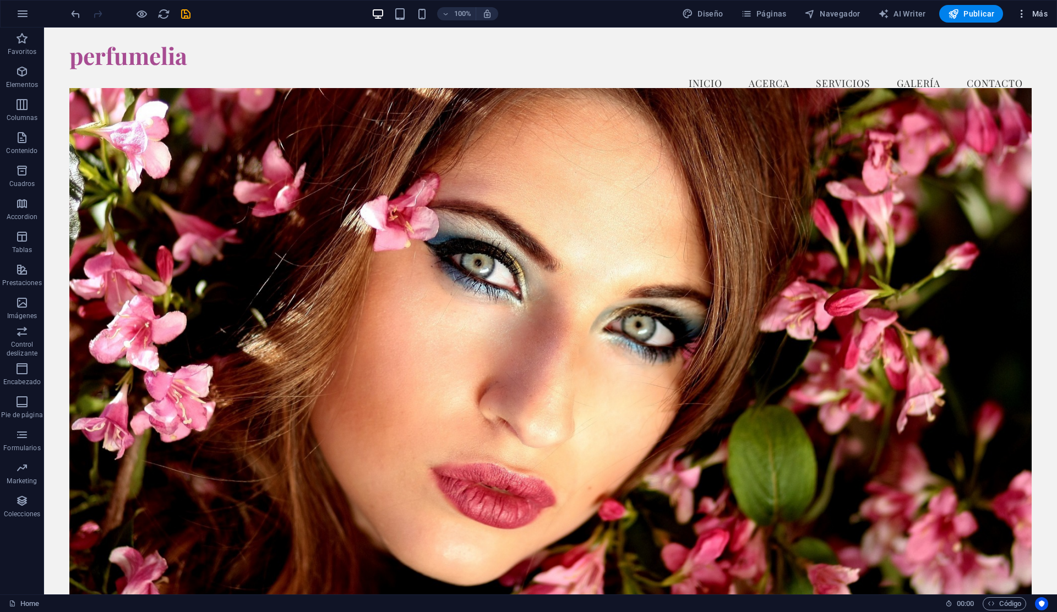
click at [1037, 20] on button "Más" at bounding box center [1032, 14] width 40 height 18
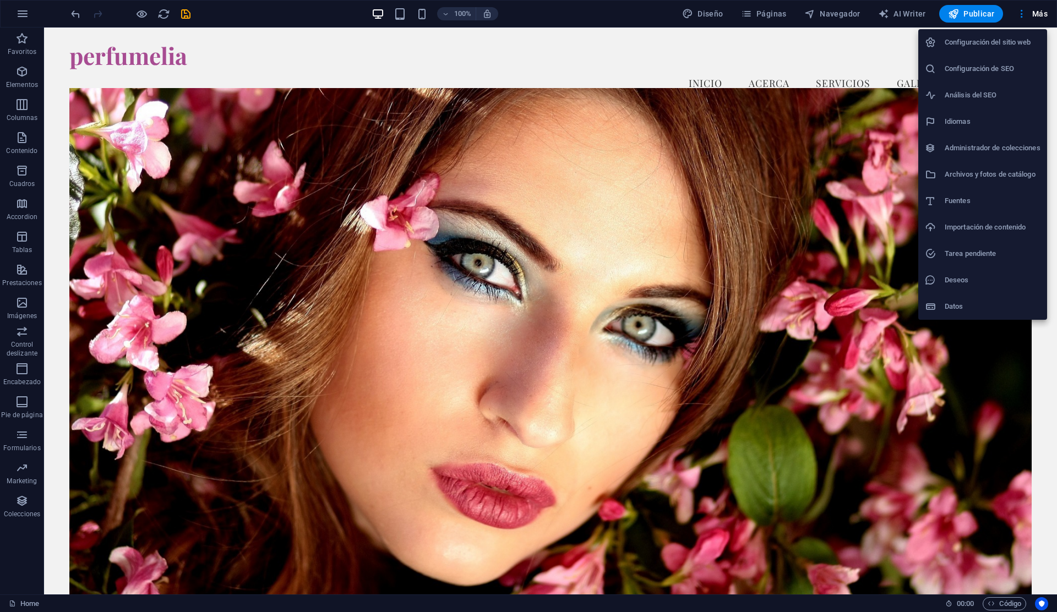
click at [975, 174] on h6 "Archivos y fotos de catálogo" at bounding box center [993, 174] width 96 height 13
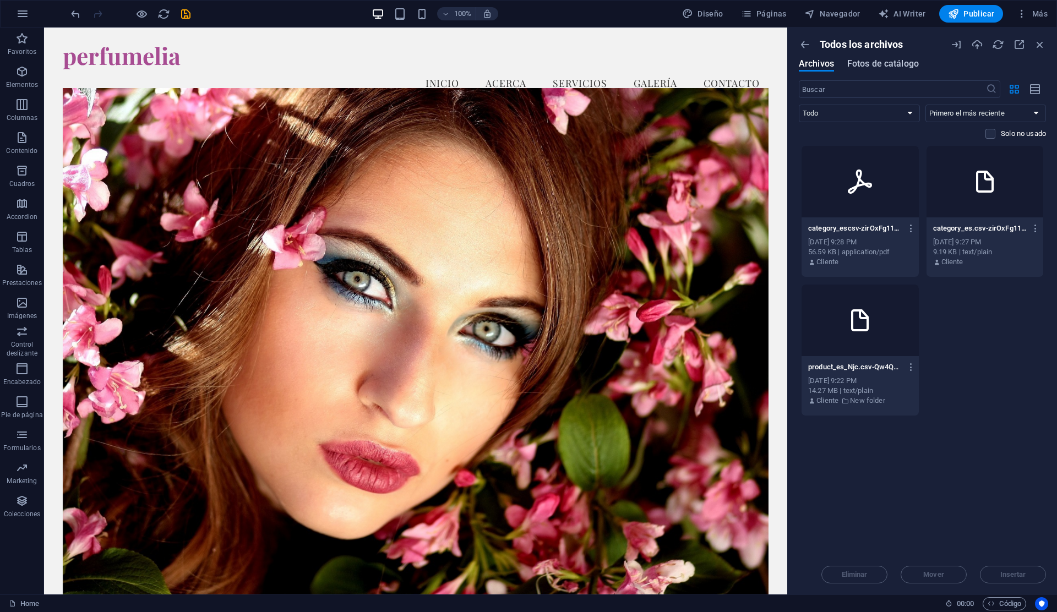
click at [888, 67] on span "Fotos de catálogo" at bounding box center [883, 63] width 72 height 13
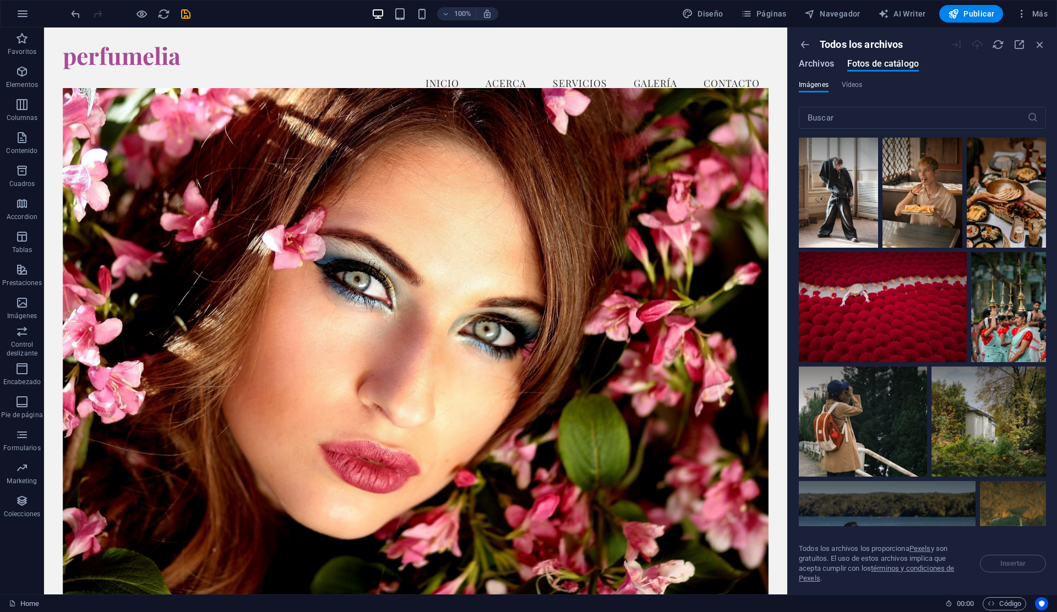
click at [813, 68] on span "Archivos" at bounding box center [816, 63] width 35 height 13
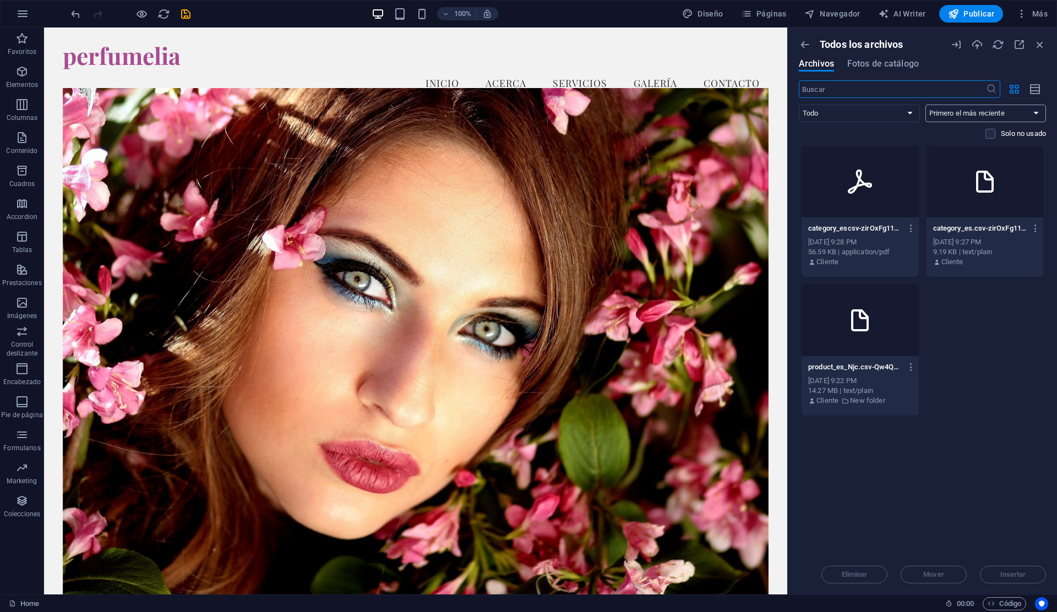
click at [1009, 117] on select "Primero el más reciente Primero el más antiguo Nombre (A-Z) Nombre (Z-A) Tamaño…" at bounding box center [985, 114] width 121 height 18
click at [764, 17] on span "Páginas" at bounding box center [764, 13] width 46 height 11
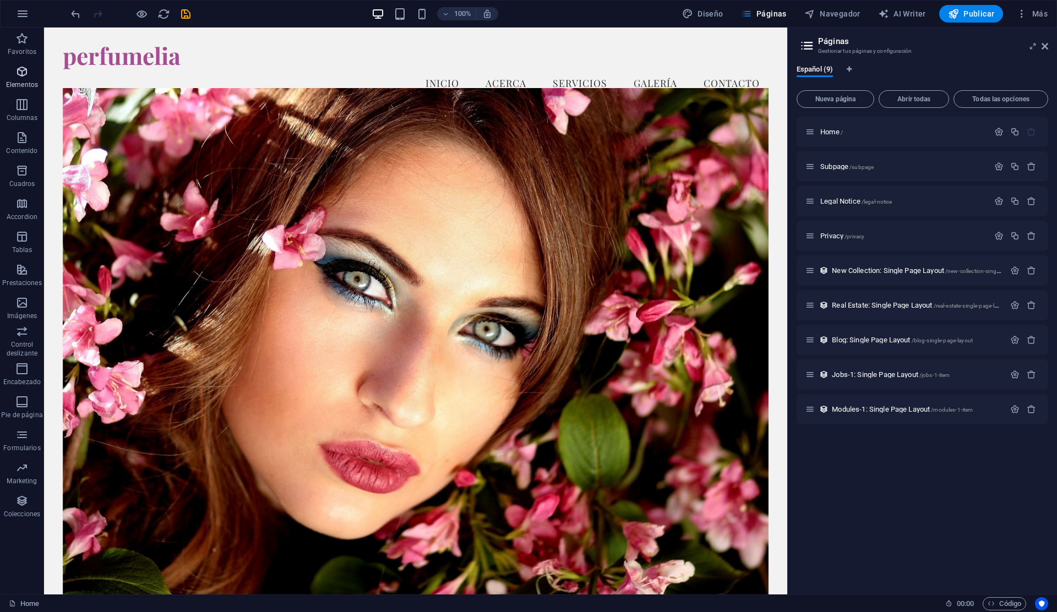
click at [26, 82] on p "Elementos" at bounding box center [22, 84] width 32 height 9
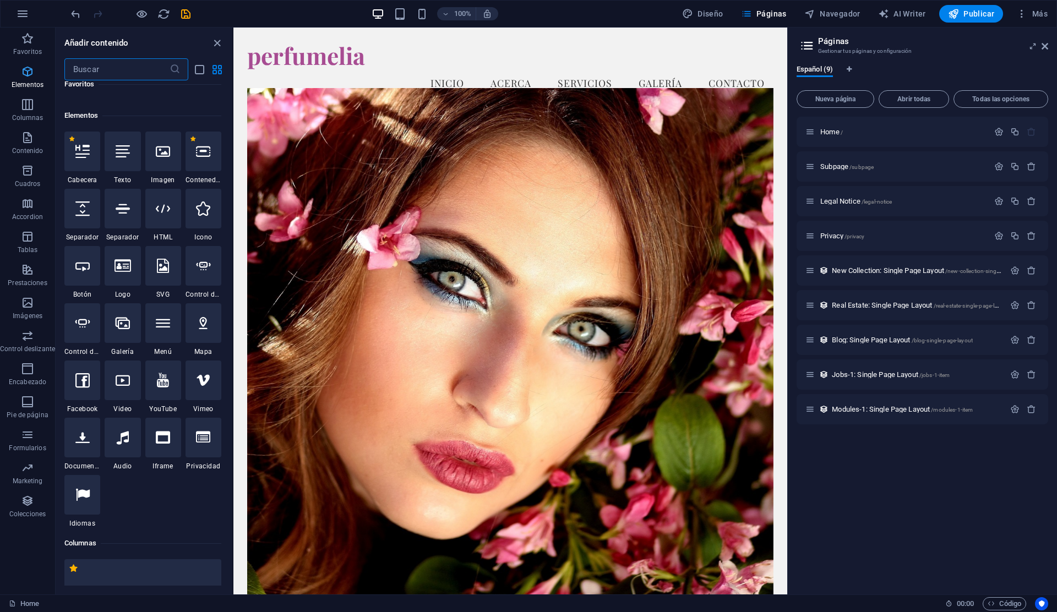
scroll to position [208, 0]
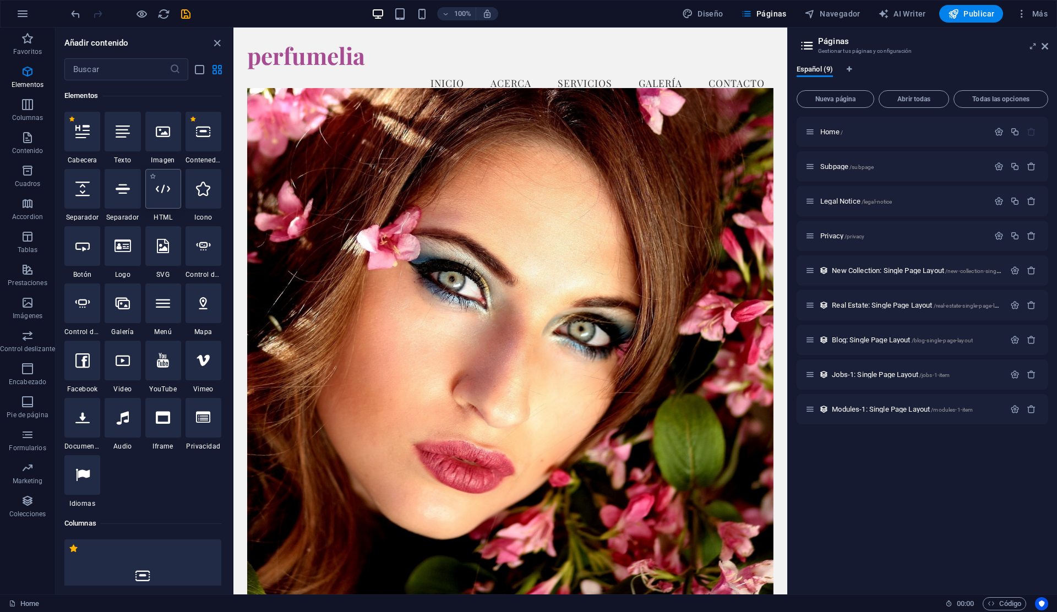
click at [175, 189] on div at bounding box center [163, 189] width 36 height 40
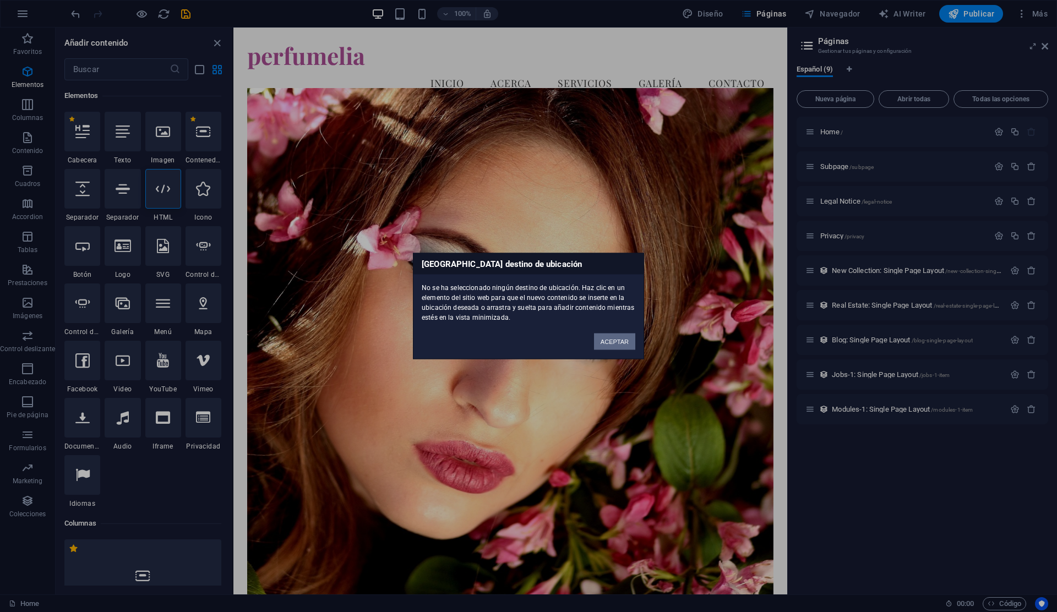
click at [603, 335] on button "ACEPTAR" at bounding box center [614, 342] width 41 height 17
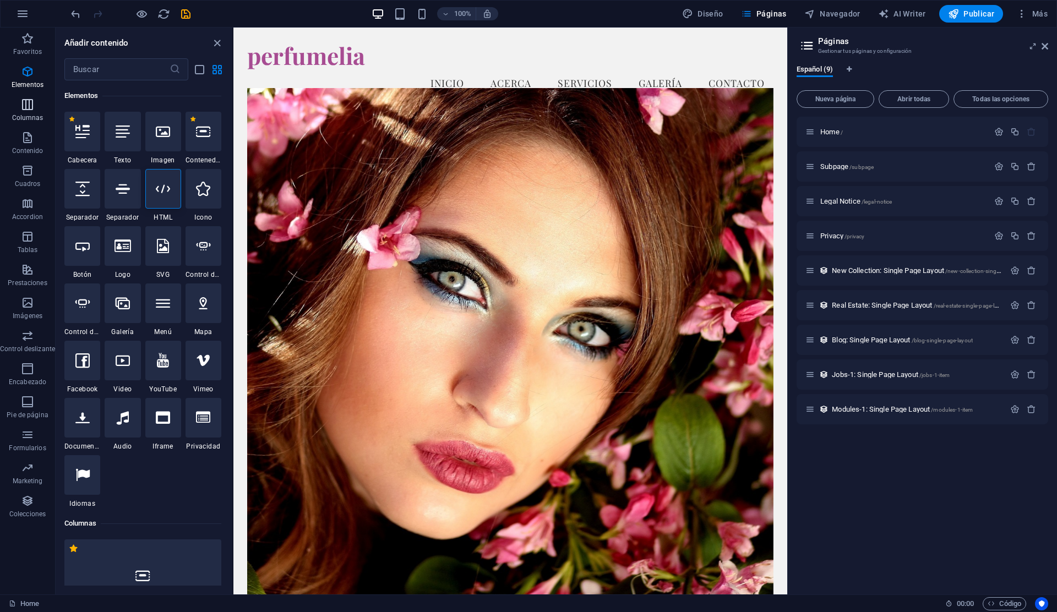
click at [29, 106] on icon "button" at bounding box center [27, 104] width 13 height 13
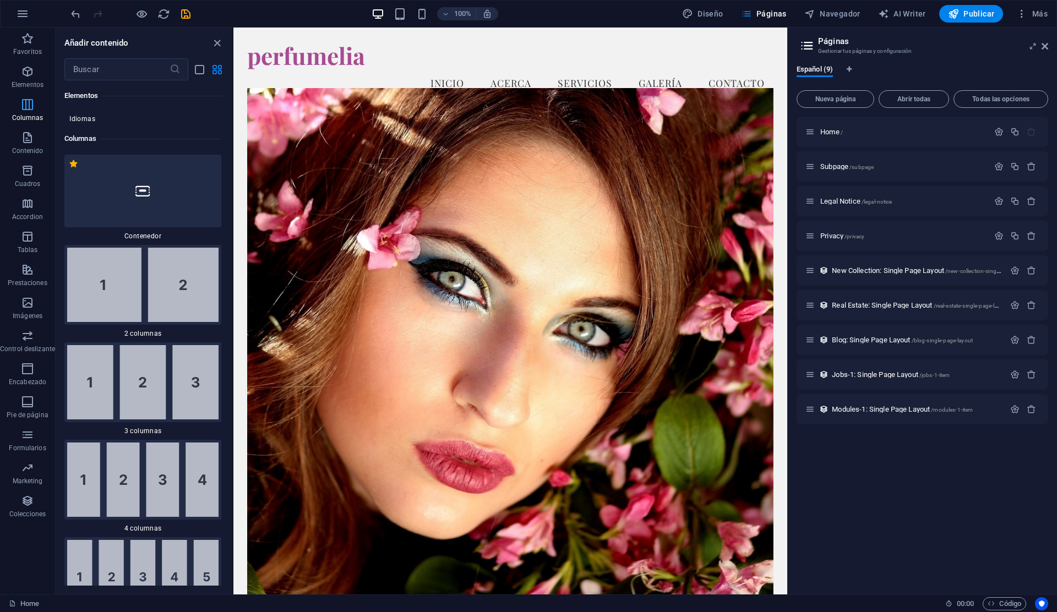
scroll to position [635, 0]
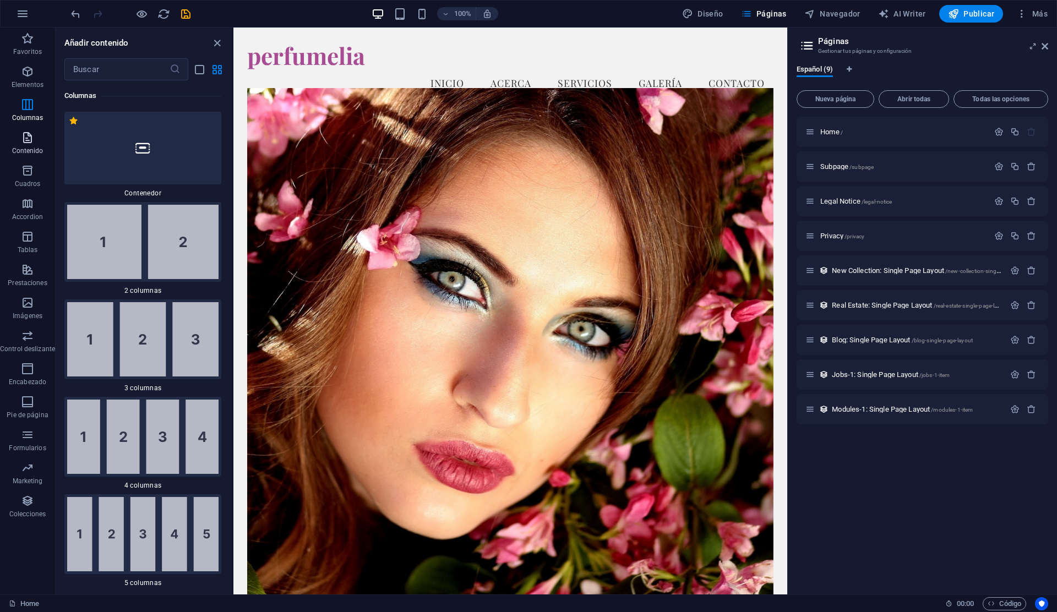
click at [29, 140] on icon "button" at bounding box center [27, 137] width 13 height 13
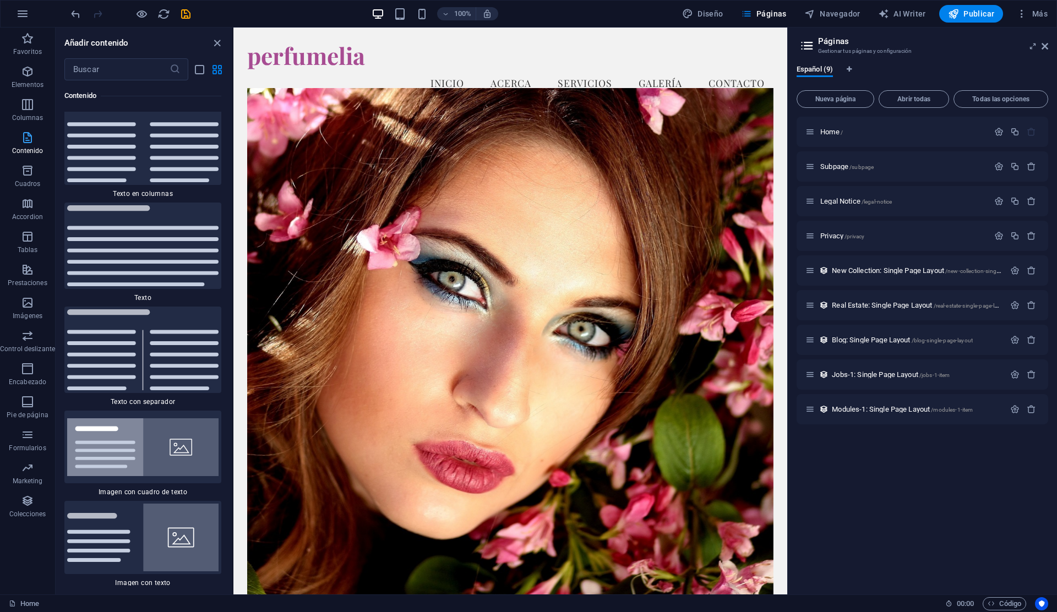
scroll to position [3747, 0]
click at [32, 178] on span "Cuadros" at bounding box center [27, 177] width 55 height 26
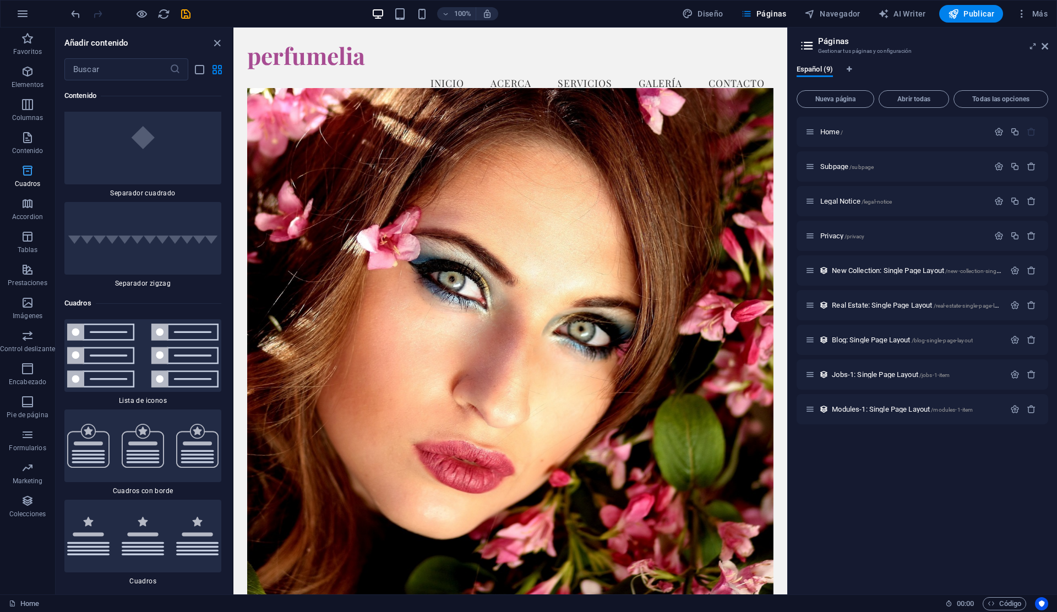
scroll to position [5972, 0]
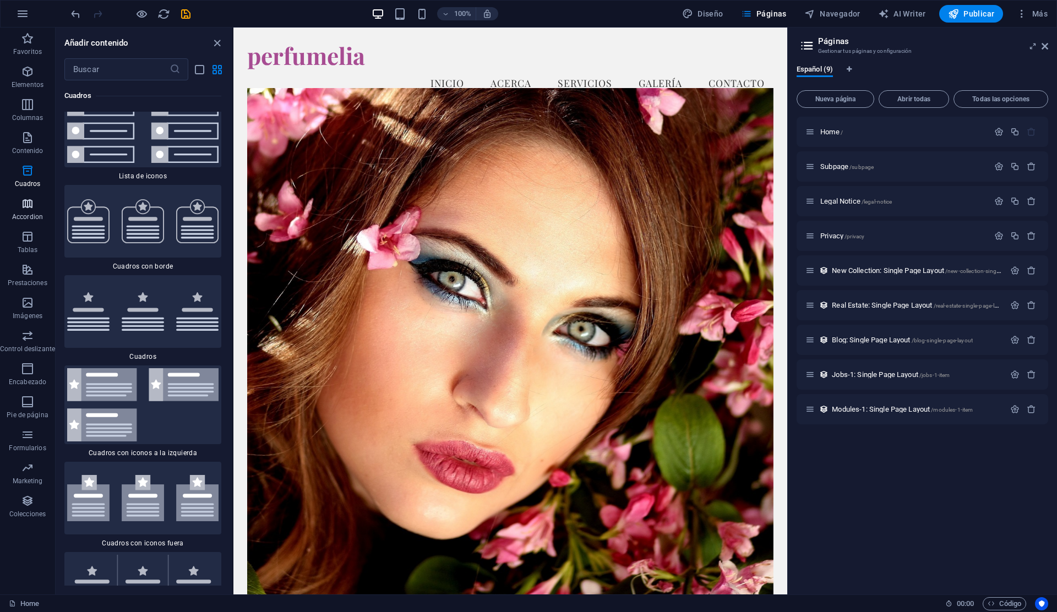
click at [34, 217] on p "Accordion" at bounding box center [27, 216] width 31 height 9
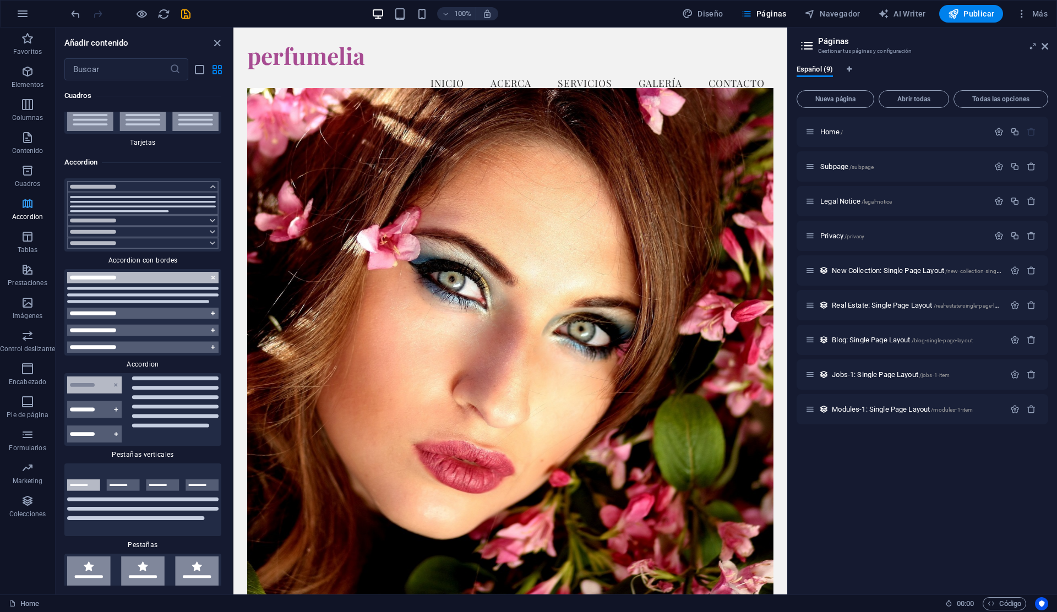
scroll to position [6861, 0]
